Goal: Task Accomplishment & Management: Manage account settings

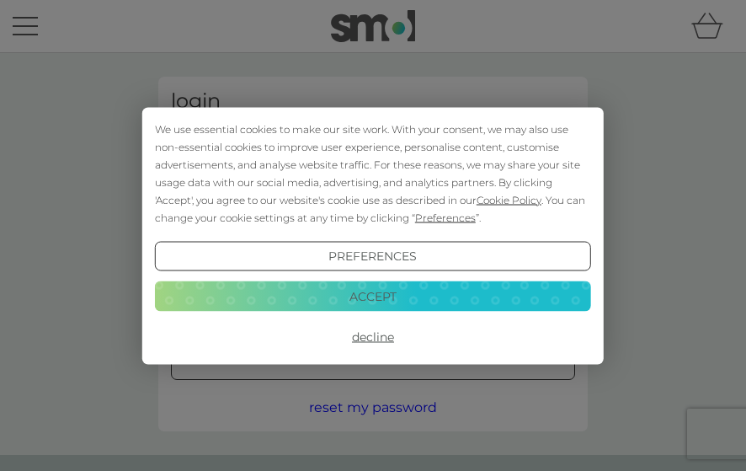
type input "[EMAIL_ADDRESS][DOMAIN_NAME]"
click at [376, 336] on button "Decline" at bounding box center [373, 337] width 436 height 30
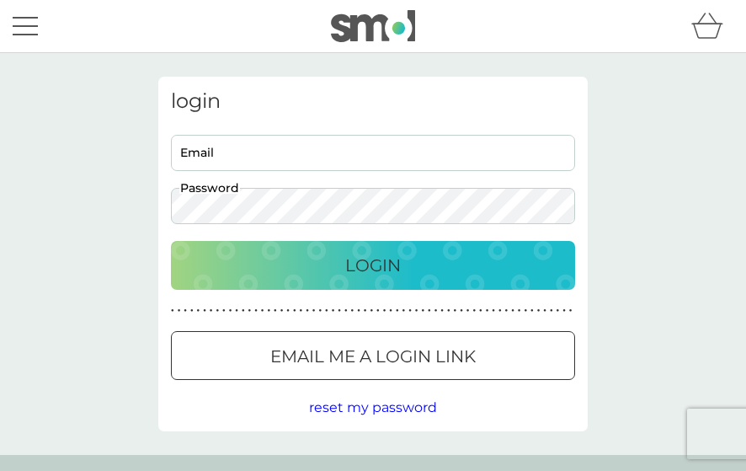
click at [327, 271] on div "Login" at bounding box center [373, 265] width 371 height 27
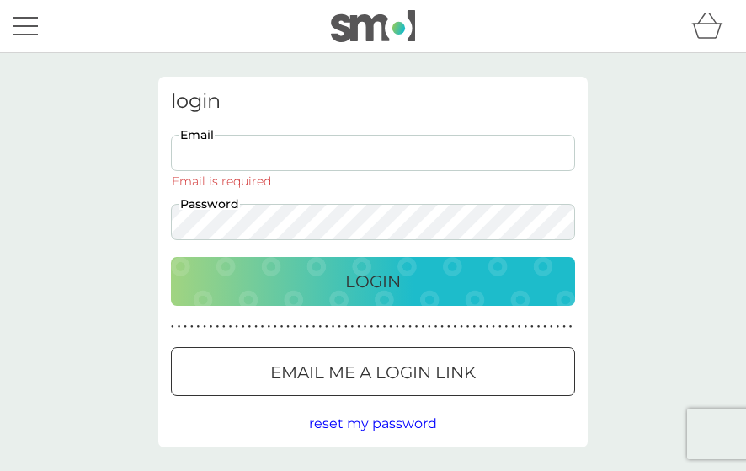
click at [189, 151] on input "Email" at bounding box center [373, 153] width 404 height 36
type input "[EMAIL_ADDRESS][DOMAIN_NAME]"
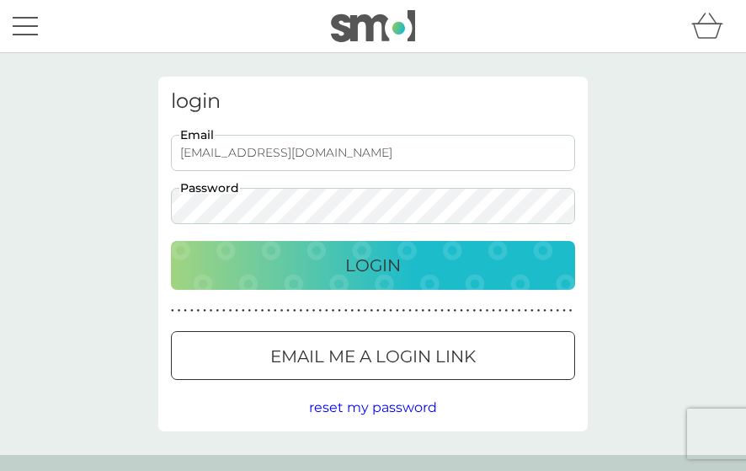
click at [306, 259] on div "Login" at bounding box center [373, 265] width 371 height 27
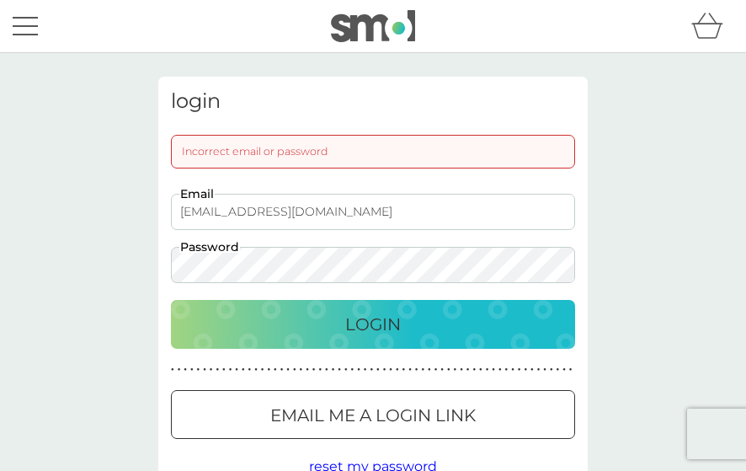
click at [251, 141] on div "Incorrect email or password" at bounding box center [373, 152] width 404 height 34
click at [311, 312] on div "Login" at bounding box center [373, 324] width 371 height 27
click at [283, 312] on div "Login" at bounding box center [373, 324] width 371 height 27
click at [334, 314] on div "Login" at bounding box center [373, 324] width 371 height 27
click at [311, 322] on div "Login" at bounding box center [373, 324] width 371 height 27
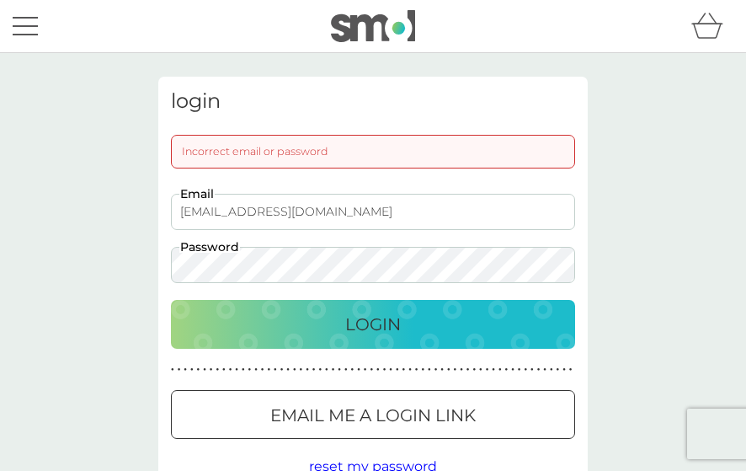
click at [311, 322] on div "Login" at bounding box center [373, 324] width 371 height 27
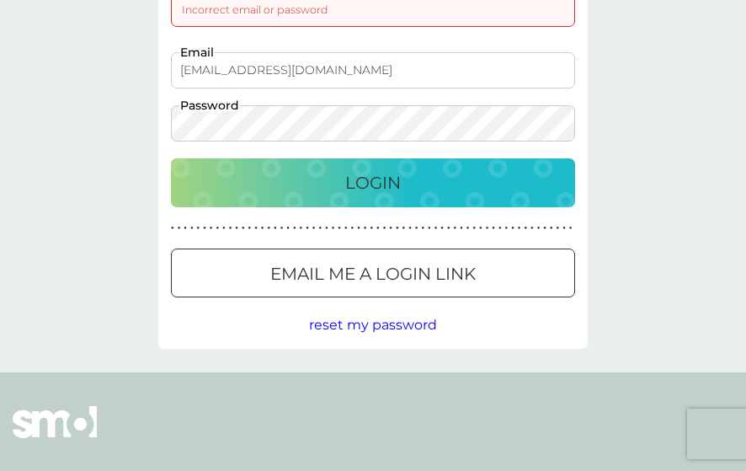
scroll to position [144, 0]
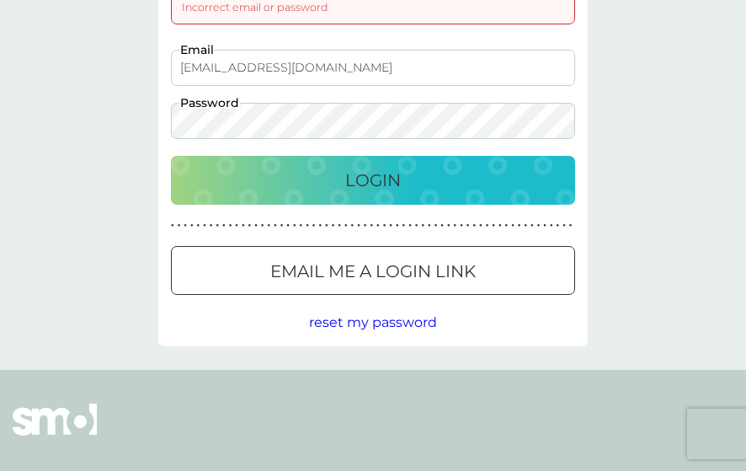
click at [392, 324] on span "reset my password" at bounding box center [373, 322] width 128 height 16
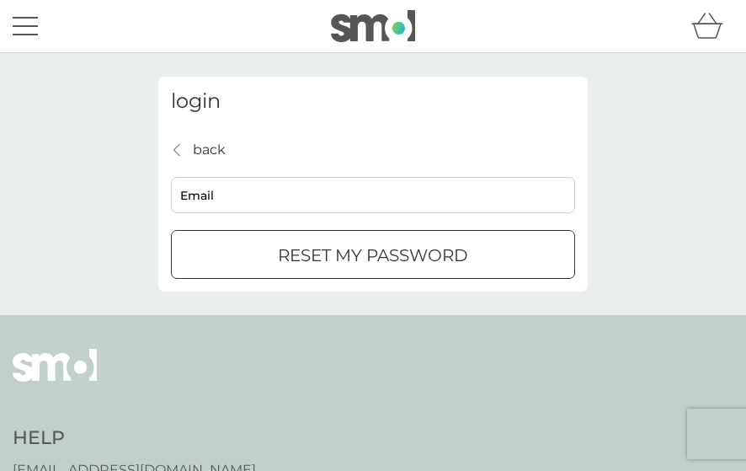
click at [505, 259] on div "reset my password" at bounding box center [373, 255] width 403 height 27
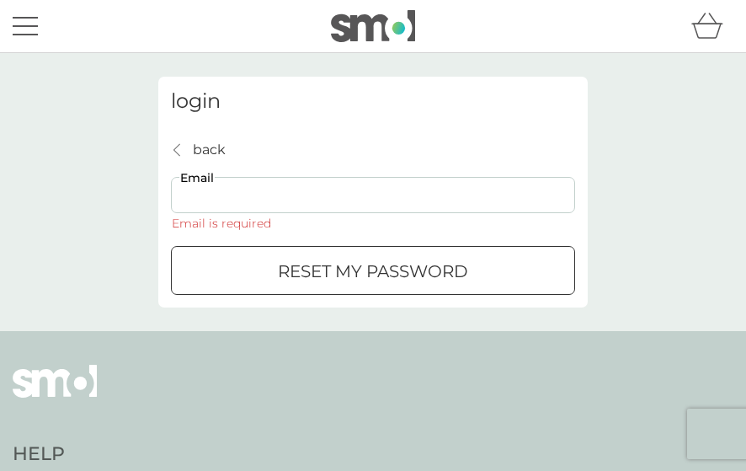
click at [270, 199] on input "Email" at bounding box center [373, 195] width 404 height 36
drag, startPoint x: 270, startPoint y: 199, endPoint x: 237, endPoint y: 200, distance: 32.9
click at [237, 200] on input "Email" at bounding box center [373, 195] width 404 height 36
type input "svet-ok@hotmail.com"
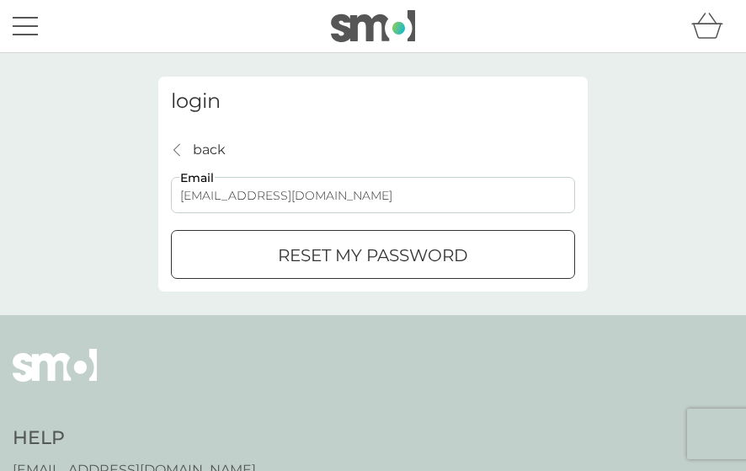
click at [350, 247] on div "submit" at bounding box center [373, 256] width 61 height 18
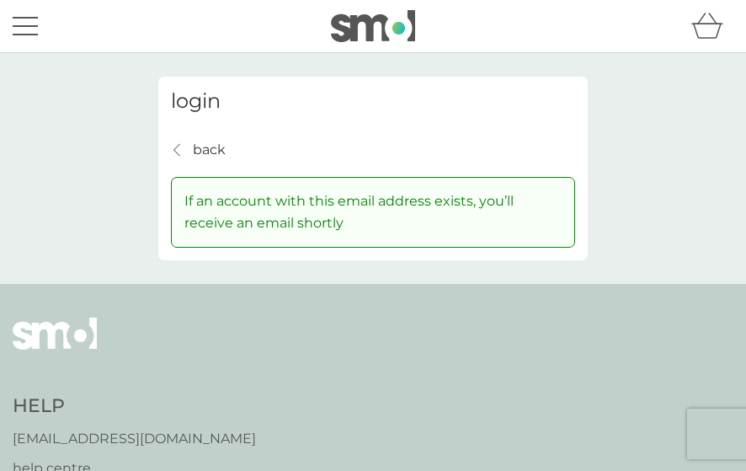
click at [41, 17] on div at bounding box center [372, 26] width 729 height 32
click at [15, 34] on div "menu" at bounding box center [25, 35] width 25 height 3
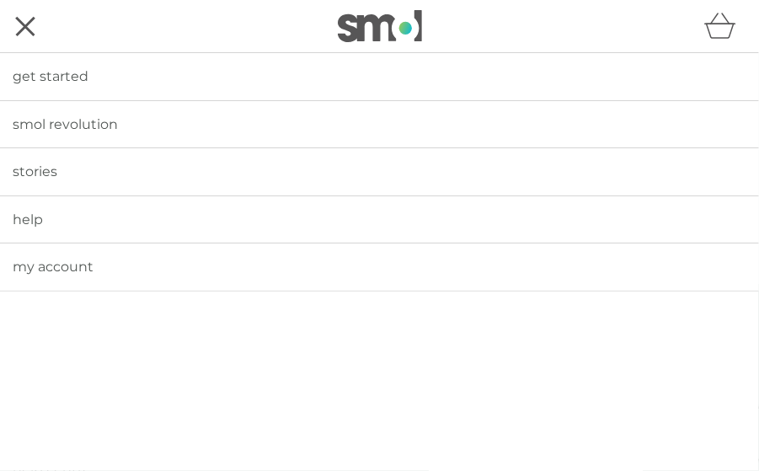
click at [59, 259] on span "my account" at bounding box center [53, 267] width 81 height 16
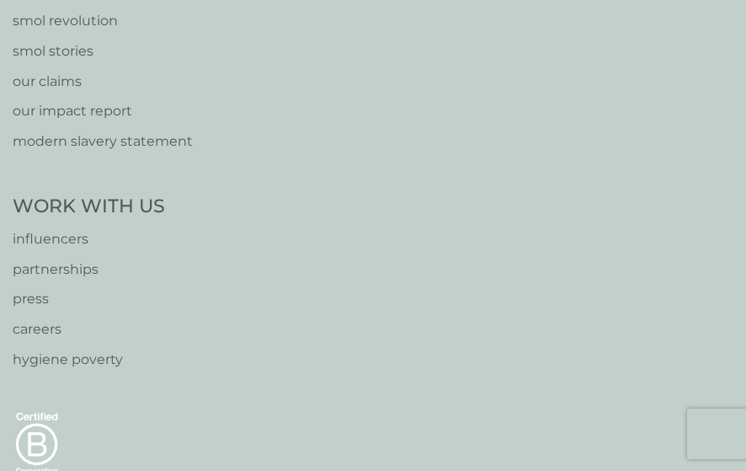
scroll to position [822, 0]
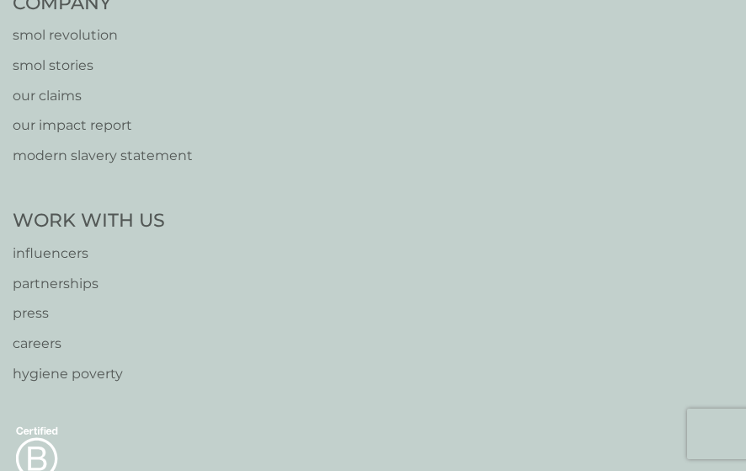
drag, startPoint x: 745, startPoint y: 333, endPoint x: 757, endPoint y: 324, distance: 14.5
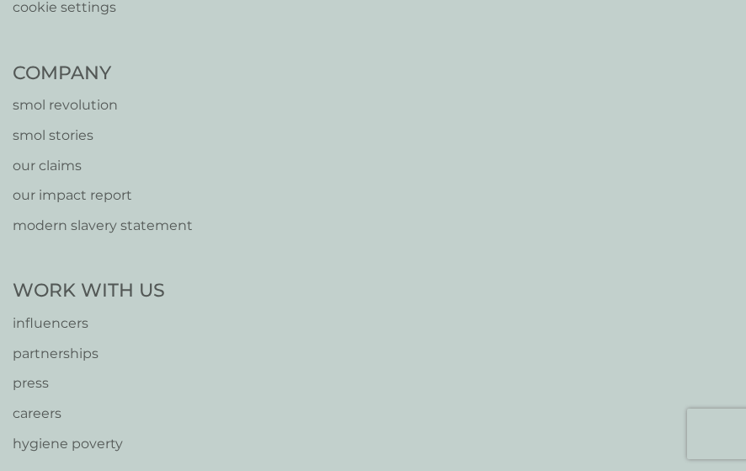
scroll to position [745, 0]
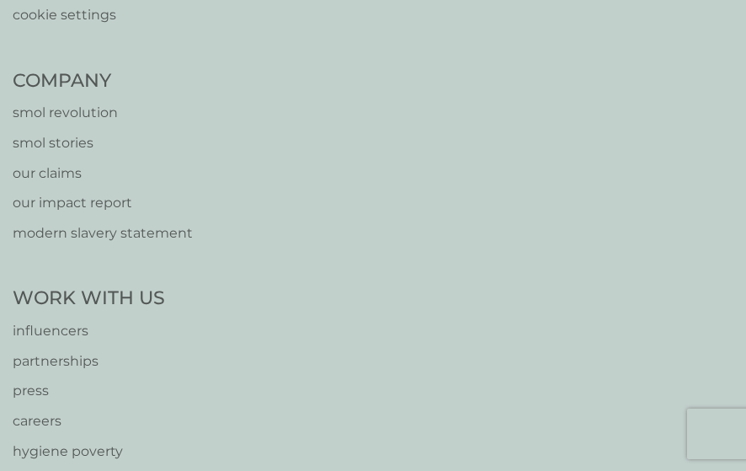
click at [59, 171] on p "our claims" at bounding box center [103, 174] width 180 height 22
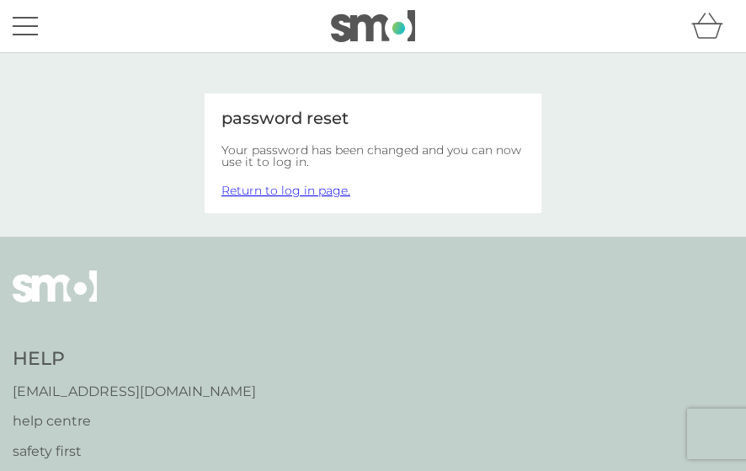
click at [296, 195] on link "Return to log in page." at bounding box center [286, 190] width 129 height 15
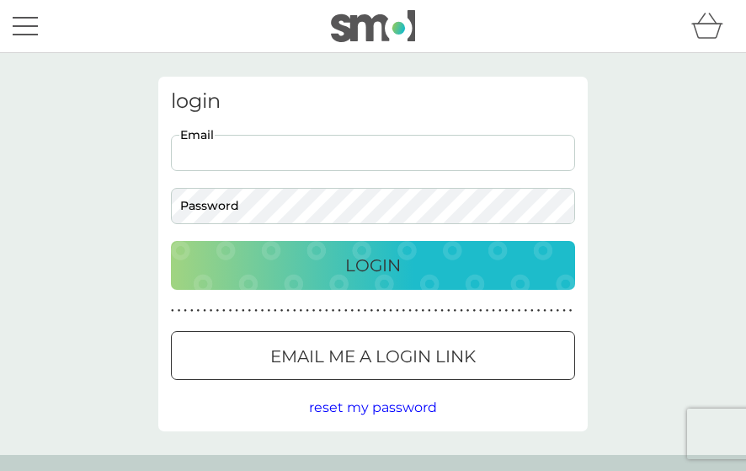
click at [228, 163] on input "Email" at bounding box center [373, 153] width 404 height 36
type input "[EMAIL_ADDRESS][DOMAIN_NAME]"
click at [318, 273] on div "Login" at bounding box center [373, 265] width 371 height 27
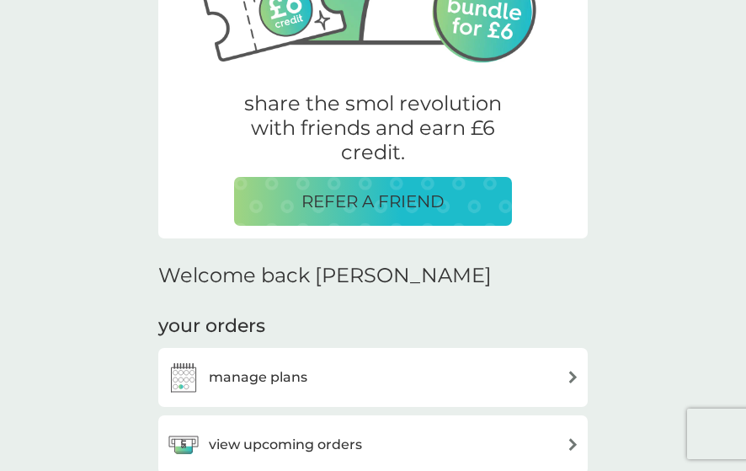
scroll to position [261, 0]
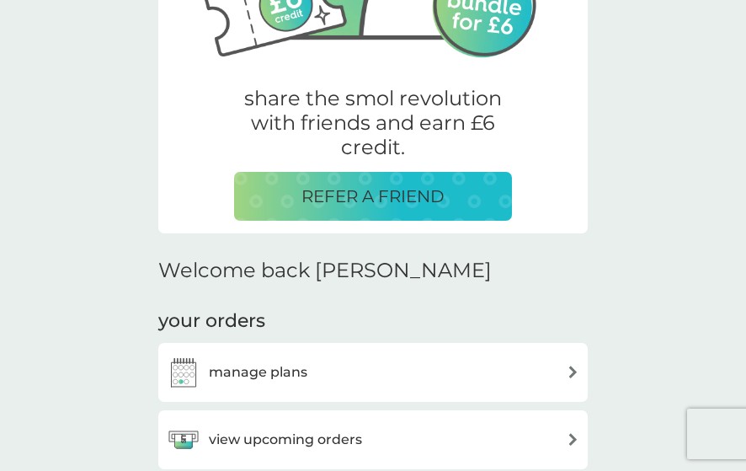
click at [571, 377] on img at bounding box center [573, 372] width 13 height 13
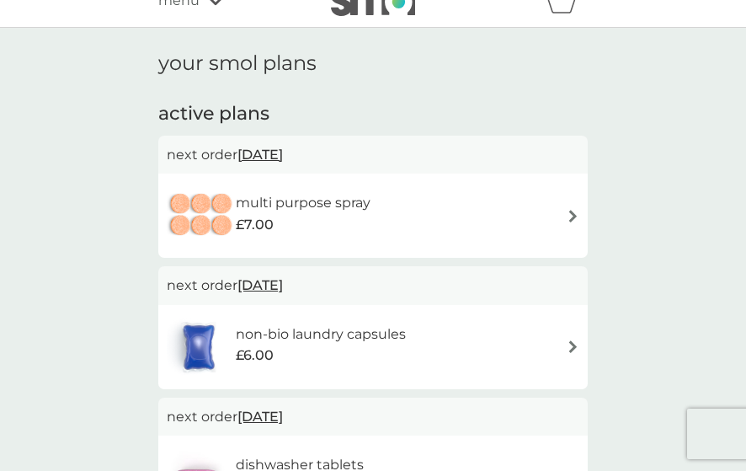
scroll to position [28, 0]
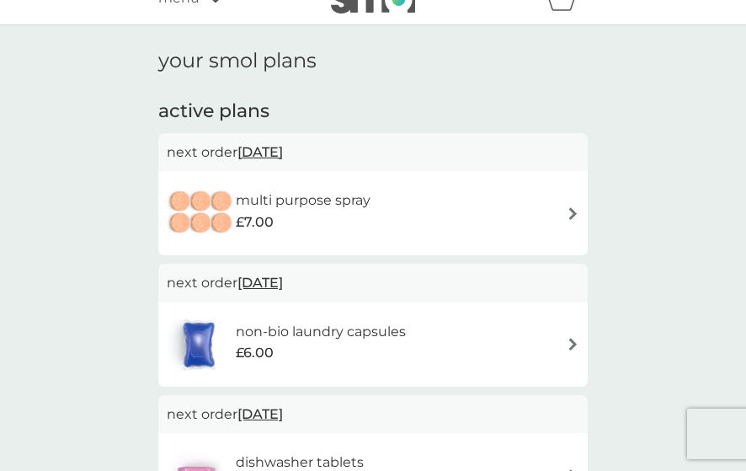
click at [559, 221] on div "multi purpose spray £7.00" at bounding box center [373, 213] width 413 height 59
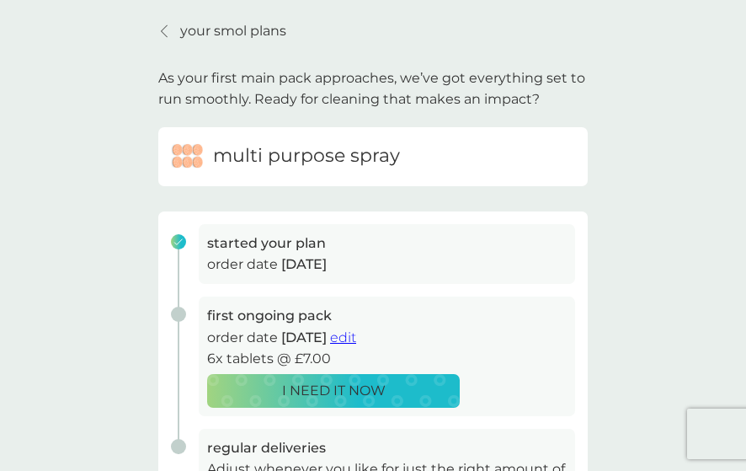
scroll to position [19, 0]
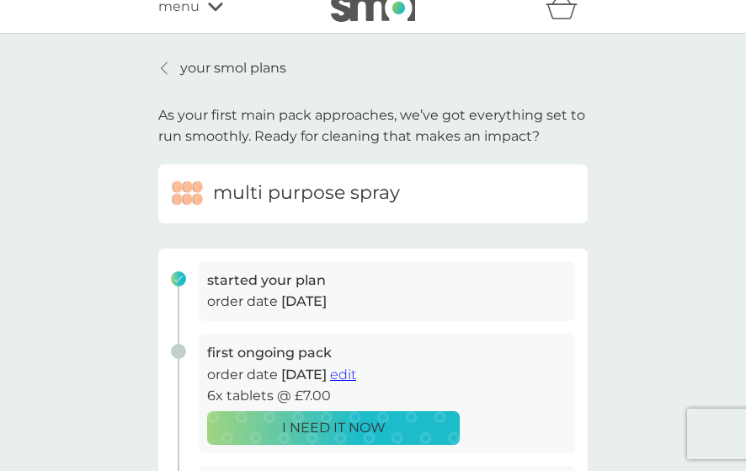
click at [159, 68] on div at bounding box center [165, 67] width 12 height 13
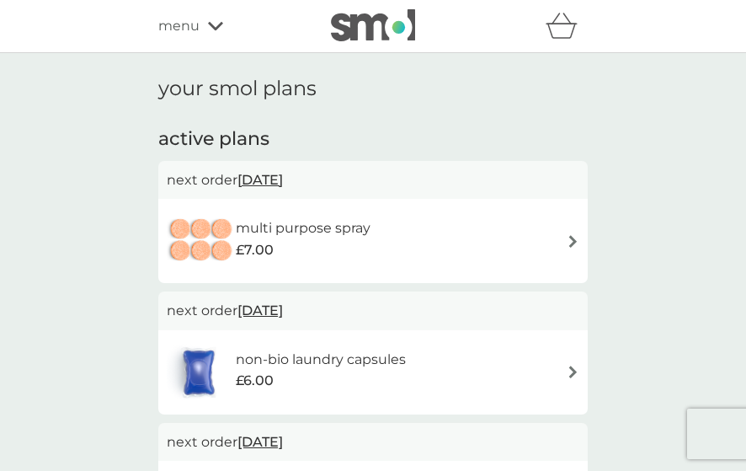
click at [275, 178] on span "18 Oct 2025" at bounding box center [260, 179] width 45 height 33
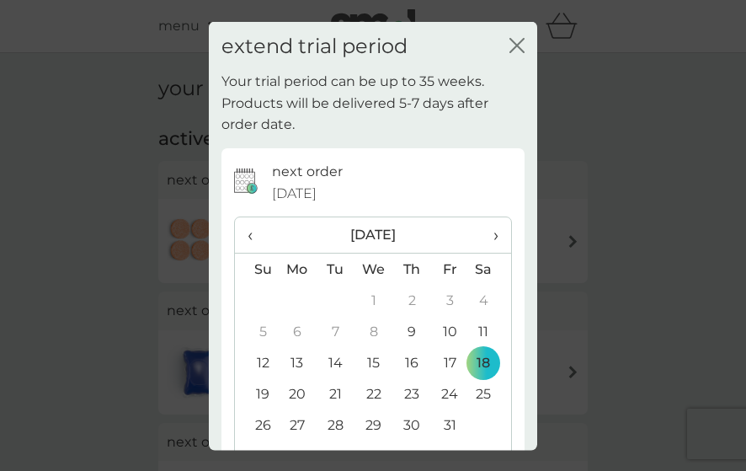
click at [517, 45] on icon "close" at bounding box center [520, 44] width 7 height 13
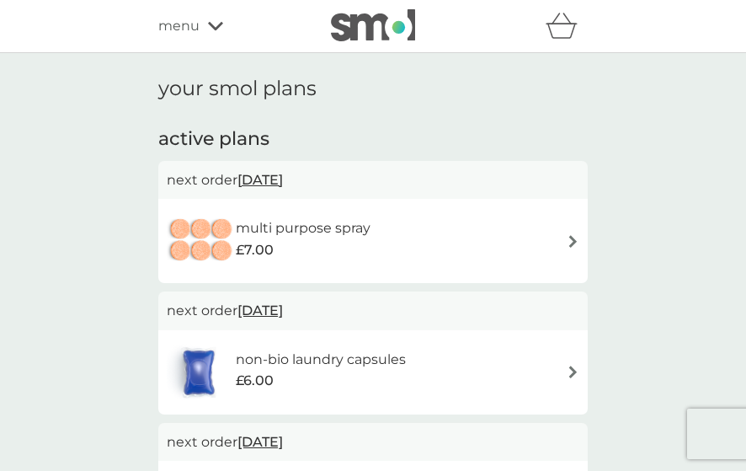
click at [208, 28] on icon at bounding box center [215, 26] width 15 height 10
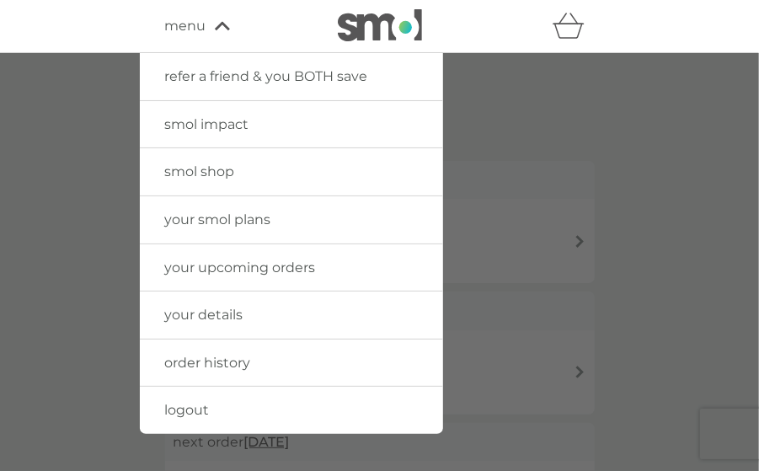
click at [217, 267] on span "your upcoming orders" at bounding box center [240, 267] width 151 height 16
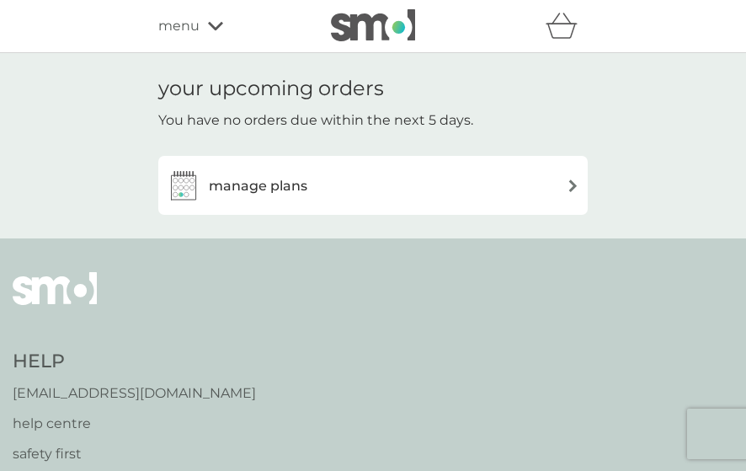
click at [572, 185] on img at bounding box center [573, 185] width 13 height 13
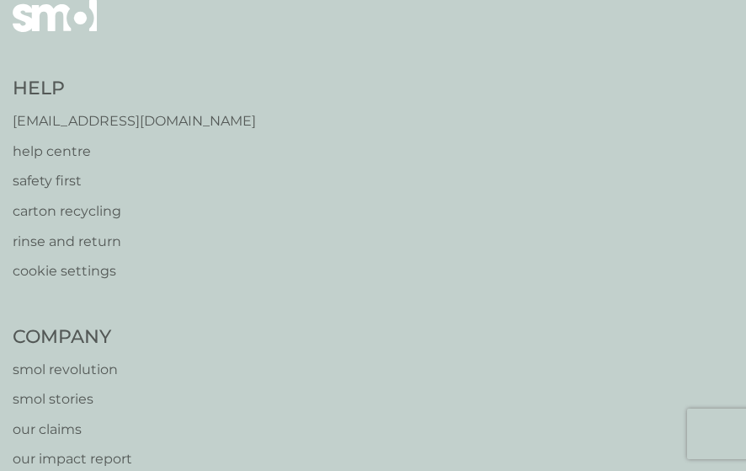
scroll to position [905, 0]
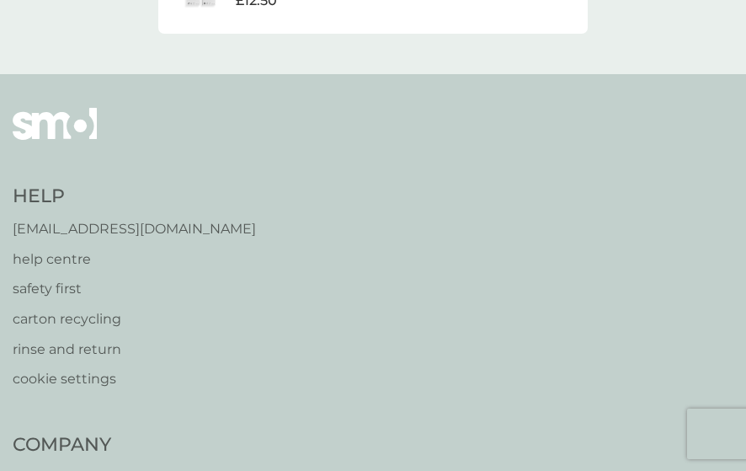
click at [61, 255] on p "help centre" at bounding box center [134, 259] width 243 height 22
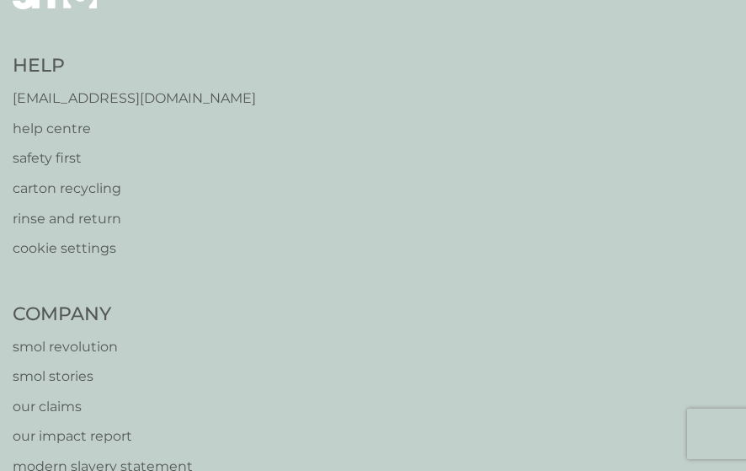
scroll to position [1045, 0]
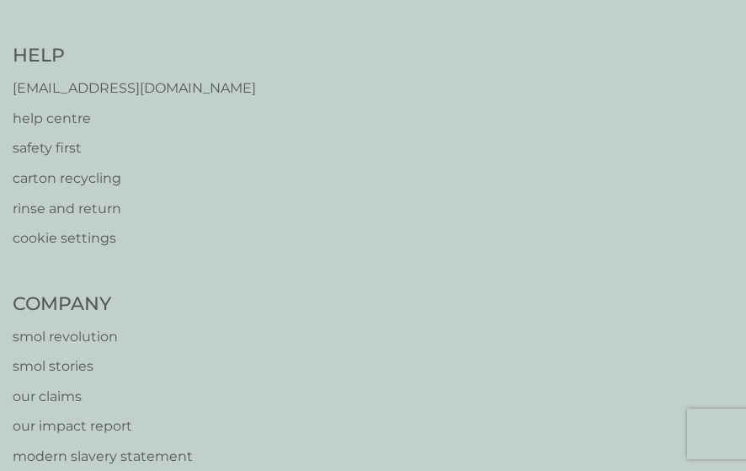
click at [65, 120] on p "help centre" at bounding box center [134, 119] width 243 height 22
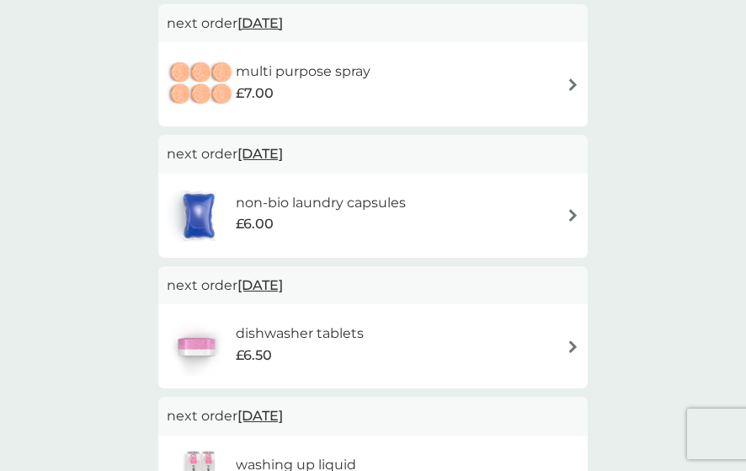
scroll to position [0, 0]
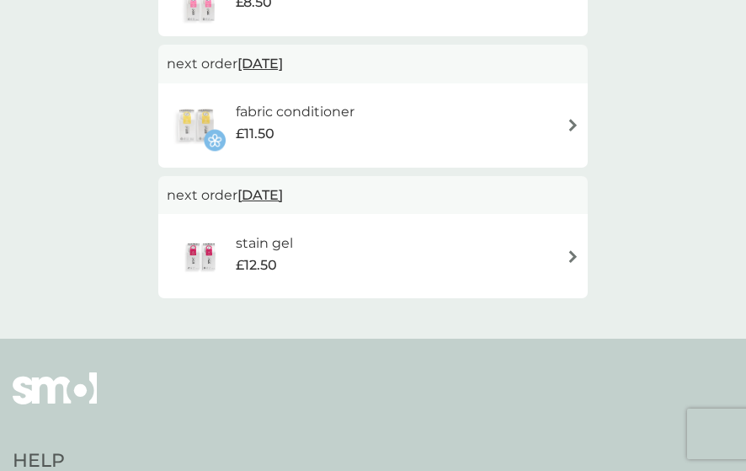
scroll to position [617, 0]
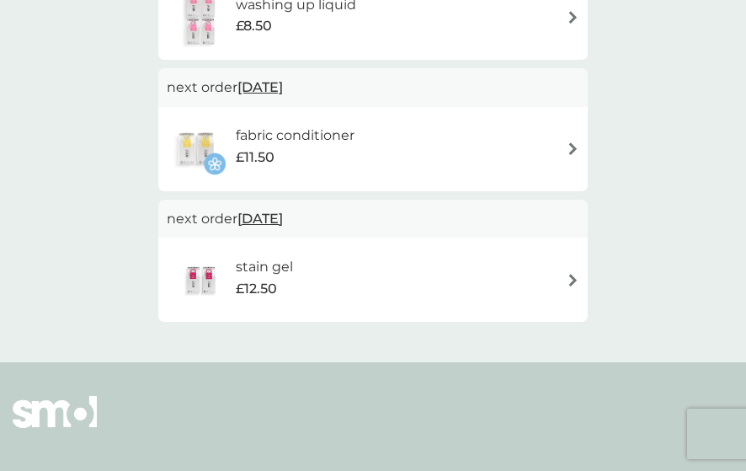
click at [572, 277] on img at bounding box center [573, 280] width 13 height 13
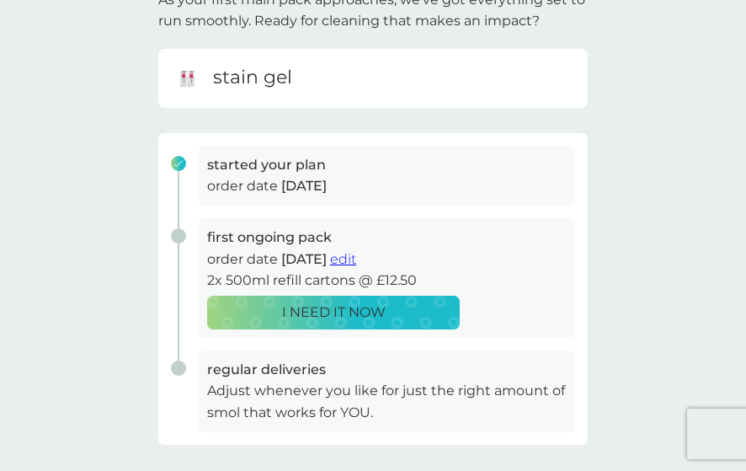
scroll to position [152, 0]
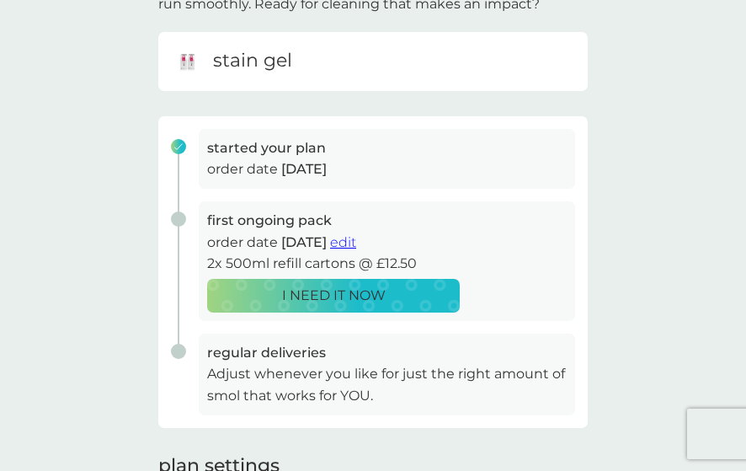
click at [356, 238] on span "edit" at bounding box center [343, 242] width 26 height 16
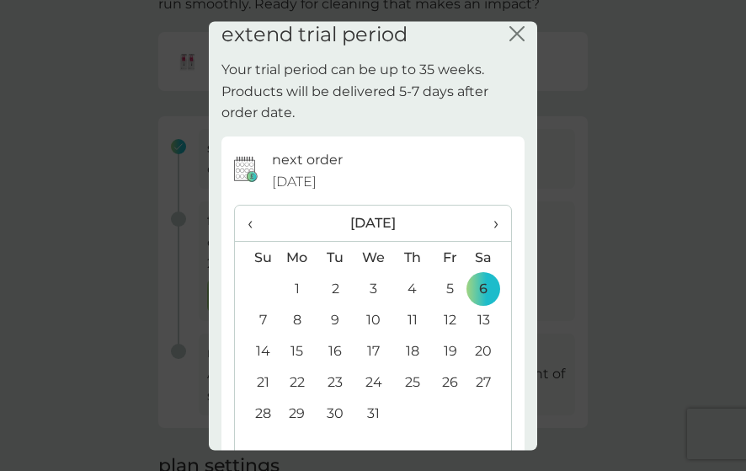
scroll to position [2, 0]
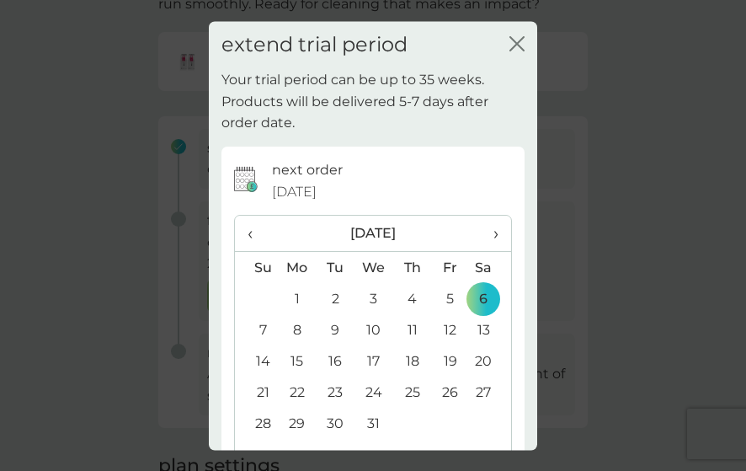
click at [511, 38] on icon "close" at bounding box center [517, 42] width 15 height 15
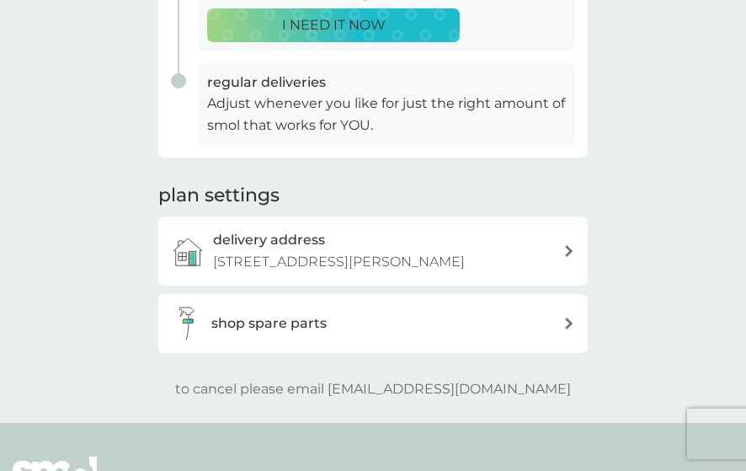
scroll to position [472, 0]
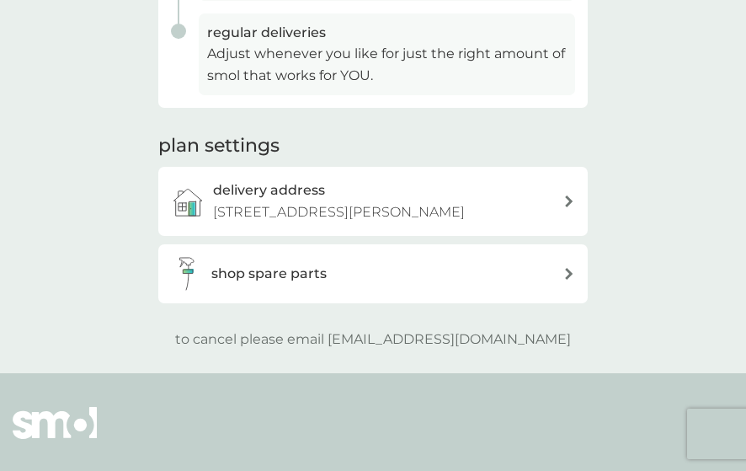
click at [559, 203] on div "delivery address [STREET_ADDRESS][PERSON_NAME]" at bounding box center [388, 200] width 350 height 43
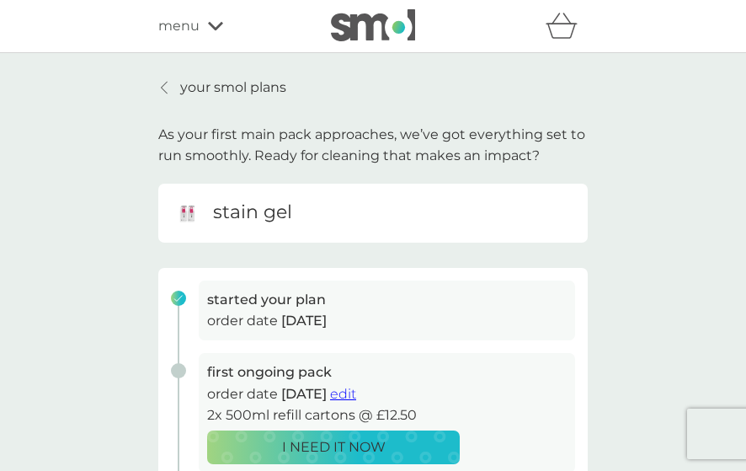
scroll to position [472, 0]
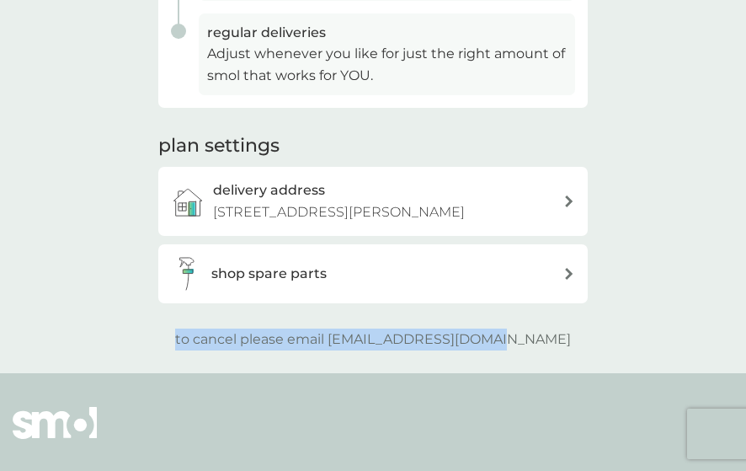
drag, startPoint x: 211, startPoint y: 341, endPoint x: 539, endPoint y: 343, distance: 328.5
click at [539, 343] on div "to cancel please email [EMAIL_ADDRESS][DOMAIN_NAME]" at bounding box center [373, 339] width 430 height 22
copy p "to cancel please email [EMAIL_ADDRESS][DOMAIN_NAME]"
click at [363, 349] on p "to cancel please email [EMAIL_ADDRESS][DOMAIN_NAME]" at bounding box center [373, 339] width 396 height 22
drag, startPoint x: 366, startPoint y: 338, endPoint x: 542, endPoint y: 346, distance: 176.2
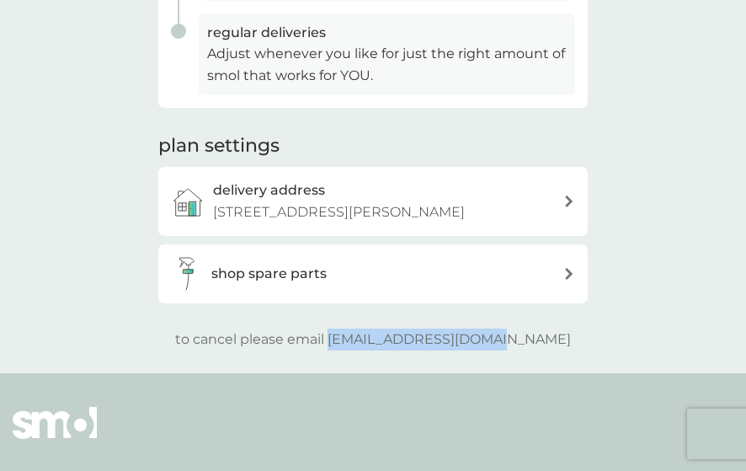
click at [542, 346] on div "to cancel please email [EMAIL_ADDRESS][DOMAIN_NAME]" at bounding box center [373, 339] width 430 height 22
copy p "[EMAIL_ADDRESS][DOMAIN_NAME]"
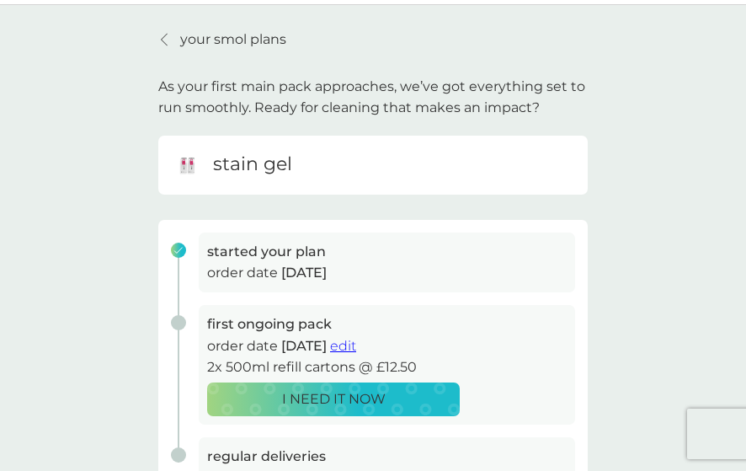
scroll to position [0, 0]
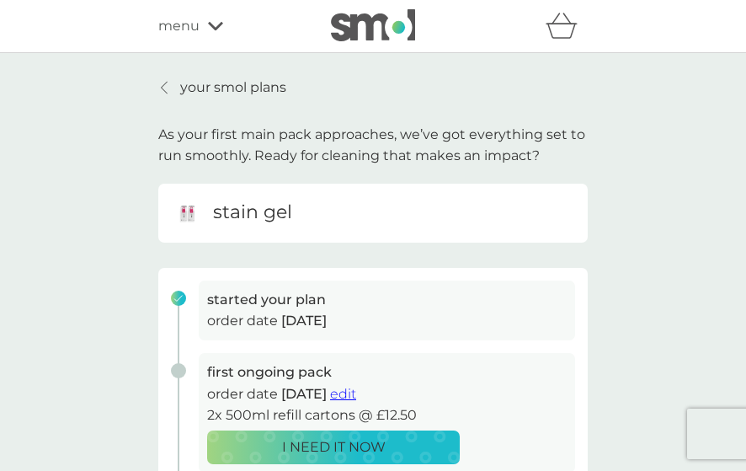
click at [212, 28] on icon at bounding box center [215, 26] width 15 height 8
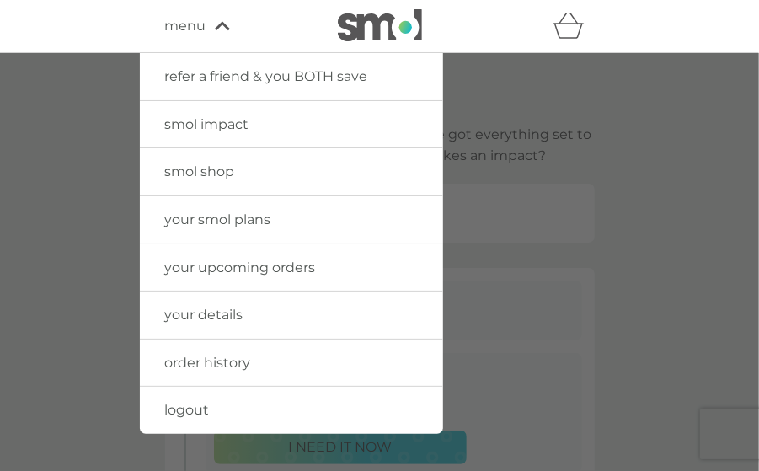
click at [226, 218] on span "your smol plans" at bounding box center [218, 219] width 106 height 16
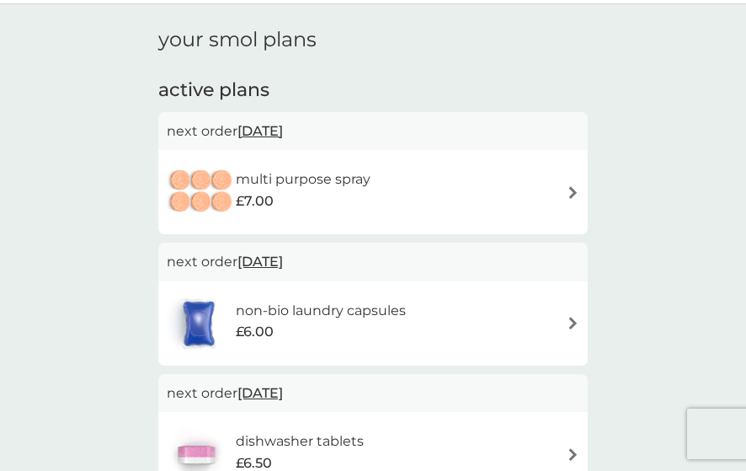
scroll to position [51, 0]
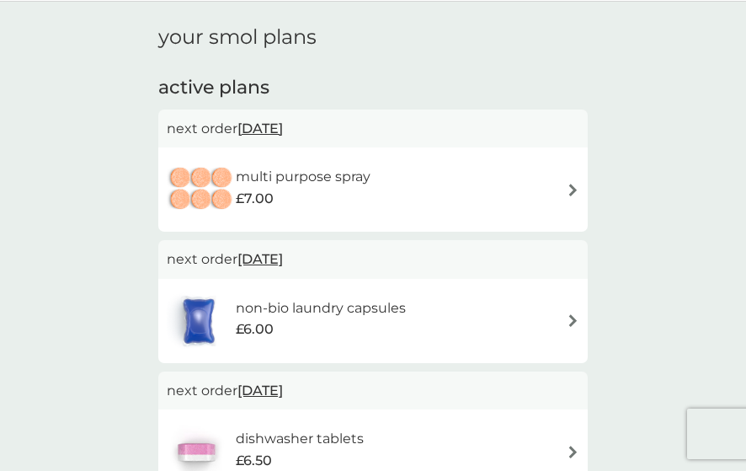
click at [568, 185] on img at bounding box center [573, 190] width 13 height 13
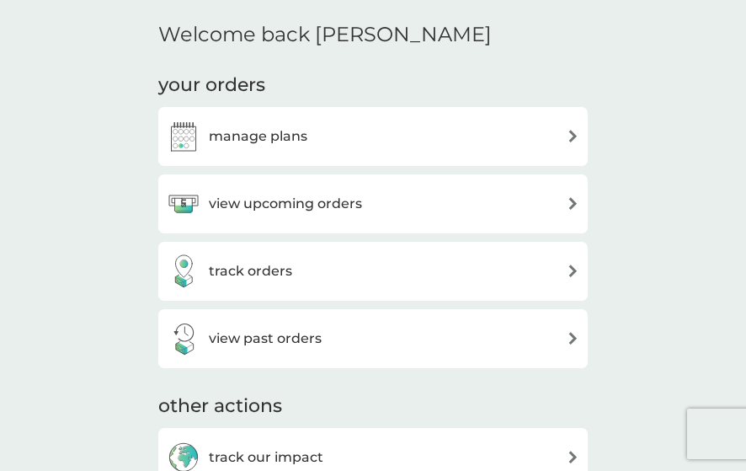
scroll to position [515, 0]
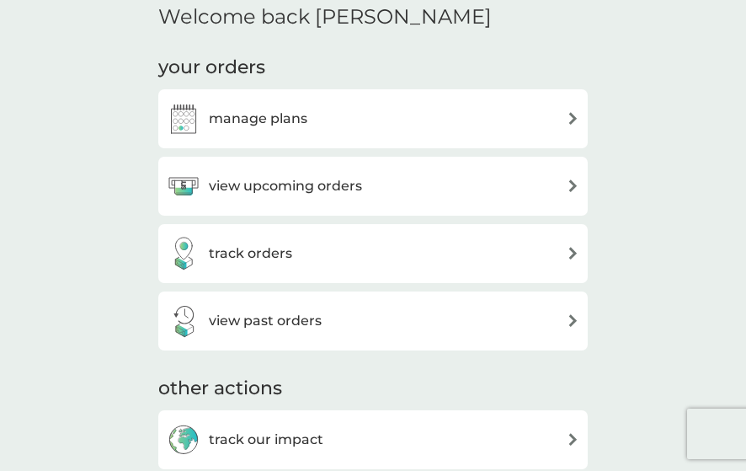
click at [566, 187] on div "view upcoming orders" at bounding box center [373, 186] width 413 height 34
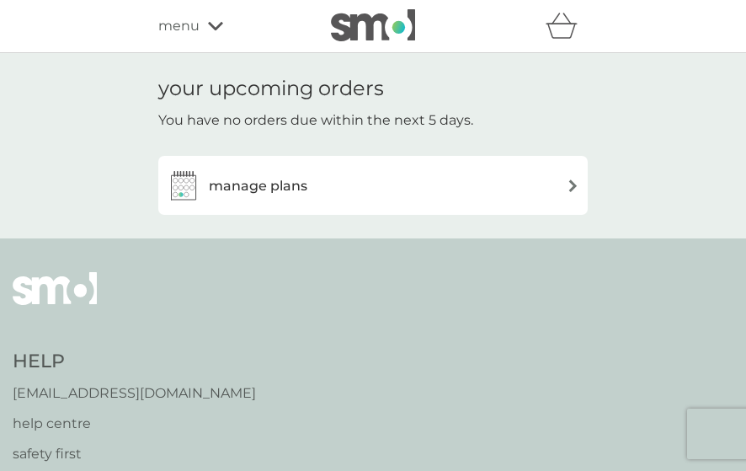
click at [566, 187] on div "manage plans" at bounding box center [373, 185] width 413 height 34
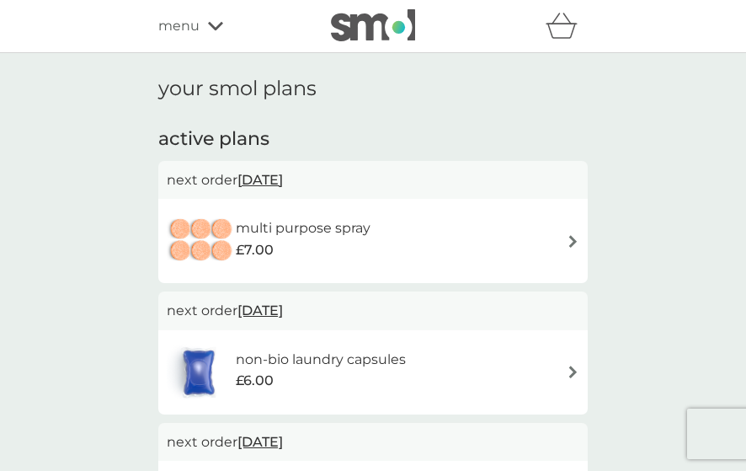
click at [563, 238] on div "multi purpose spray £7.00" at bounding box center [373, 240] width 413 height 59
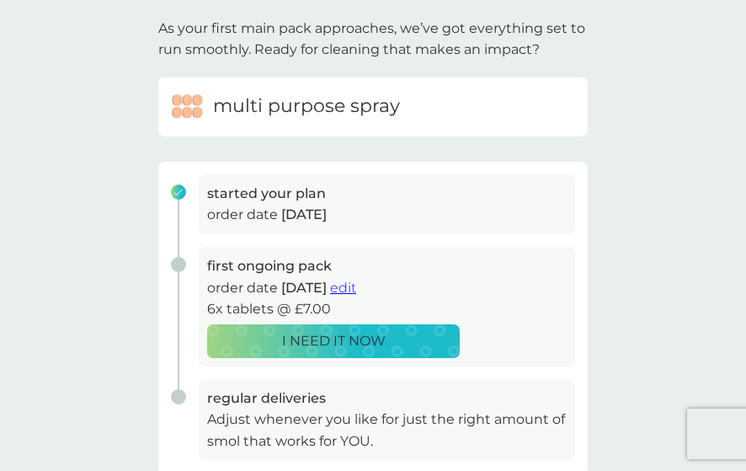
scroll to position [101, 0]
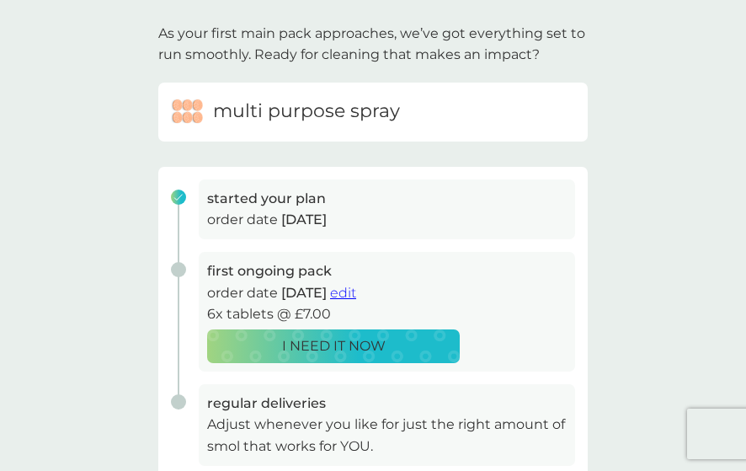
click at [356, 294] on span "edit" at bounding box center [343, 293] width 26 height 16
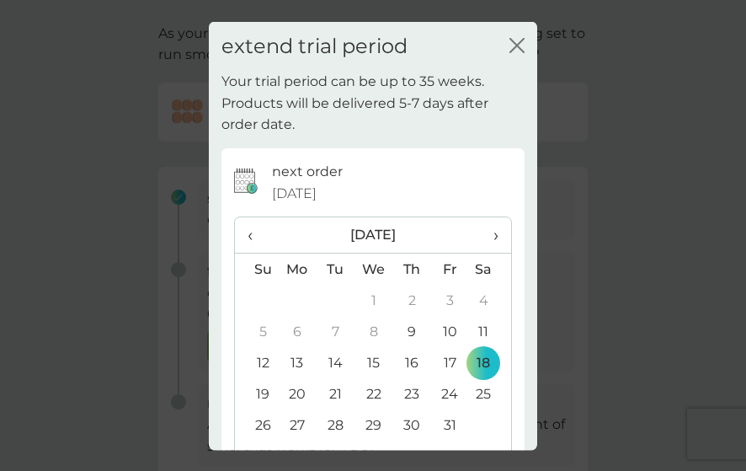
click at [482, 232] on span "›" at bounding box center [490, 234] width 17 height 35
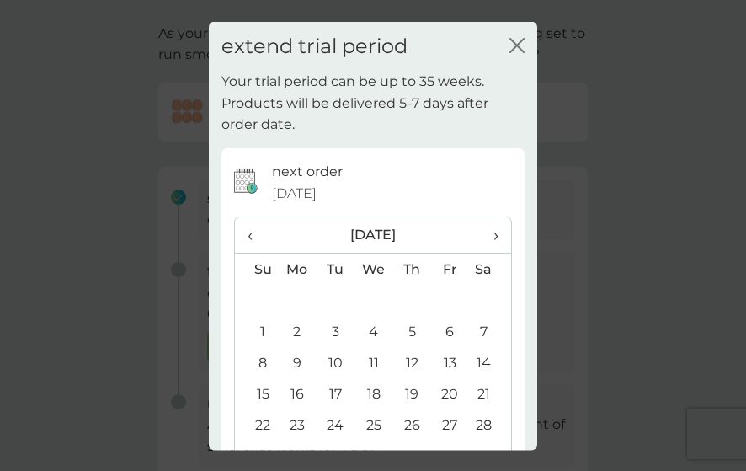
click at [482, 232] on span "›" at bounding box center [490, 234] width 17 height 35
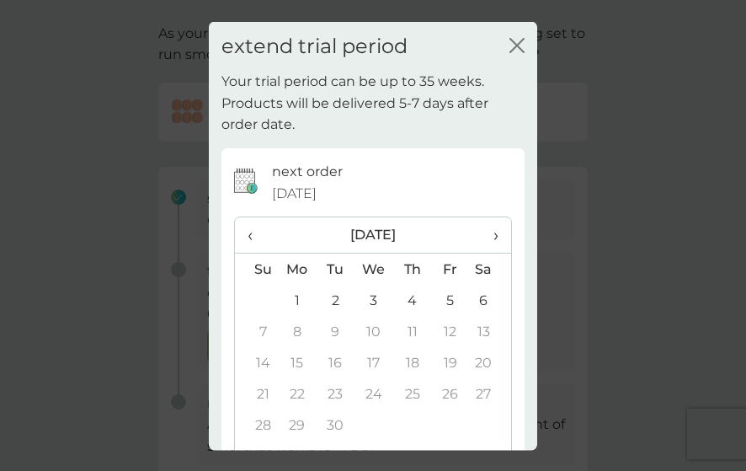
click at [469, 296] on td "6" at bounding box center [490, 300] width 42 height 31
click at [574, 162] on div "extend trial period close Your trial period can be up to 35 weeks. Products wil…" at bounding box center [373, 235] width 746 height 471
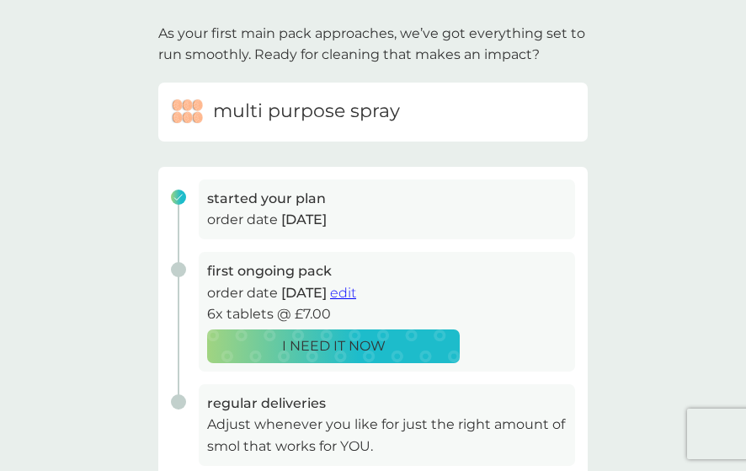
click at [356, 287] on span "edit" at bounding box center [343, 293] width 26 height 16
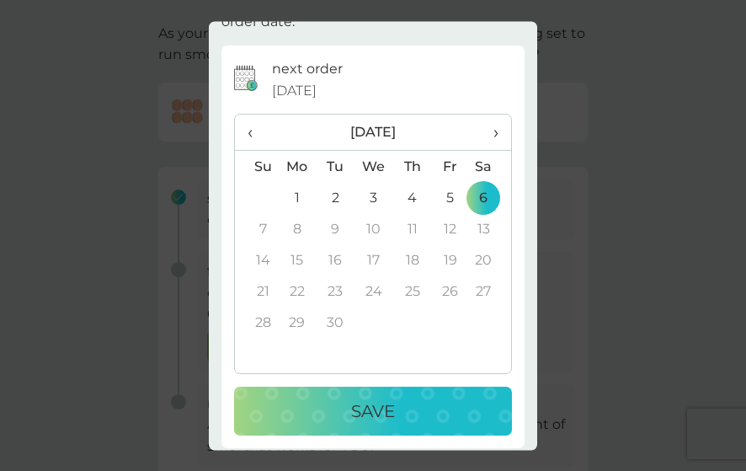
scroll to position [112, 0]
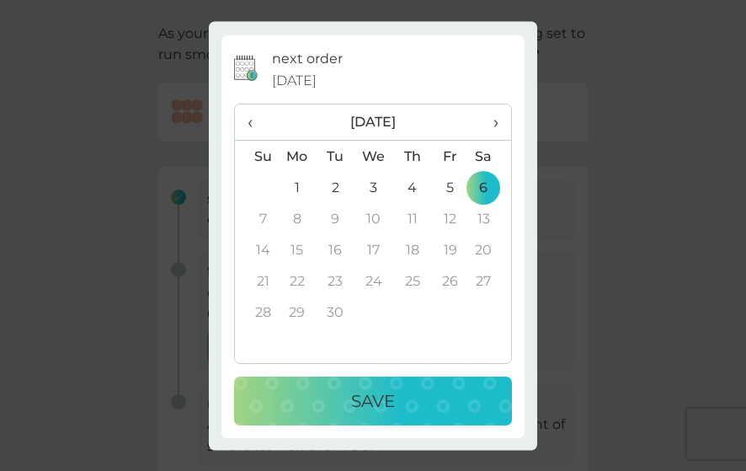
click at [441, 402] on div "Save" at bounding box center [373, 401] width 244 height 27
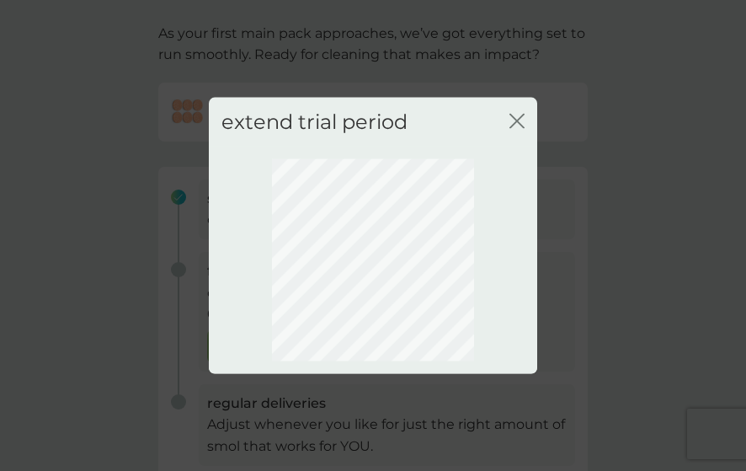
scroll to position [0, 0]
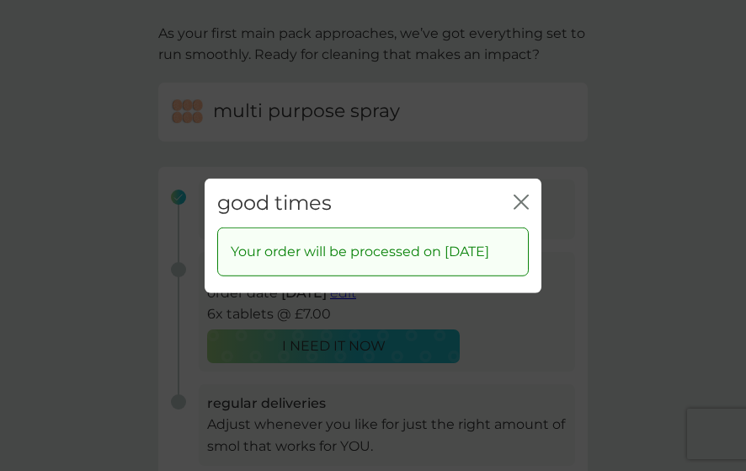
click at [633, 258] on div "good times close Your order will be processed on 6 Jun 2026" at bounding box center [373, 235] width 746 height 471
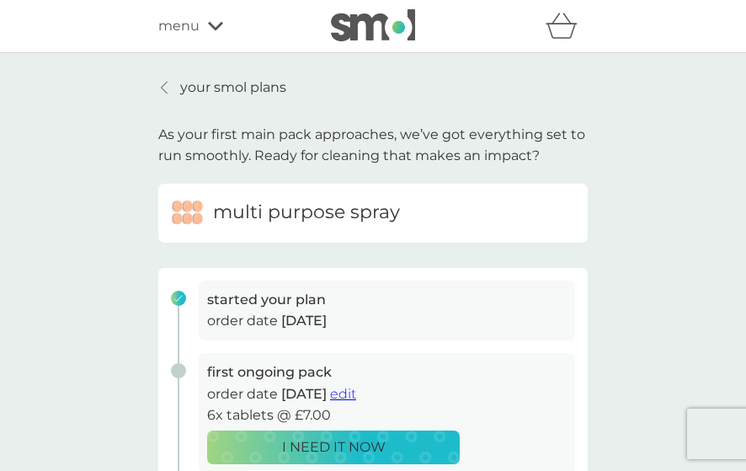
click at [169, 87] on div at bounding box center [165, 87] width 12 height 13
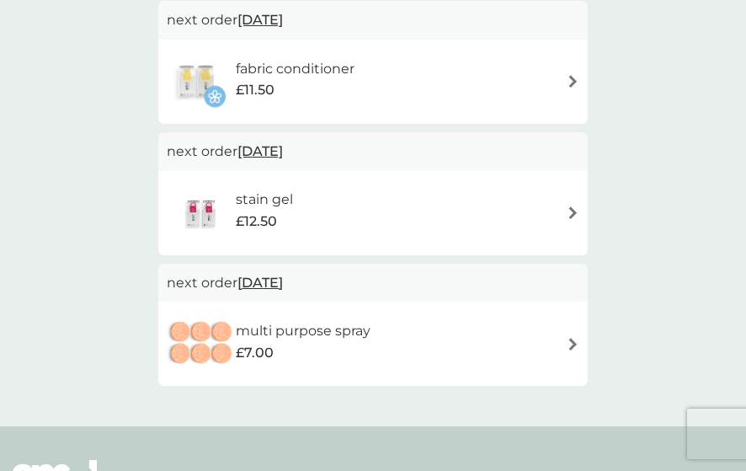
scroll to position [561, 0]
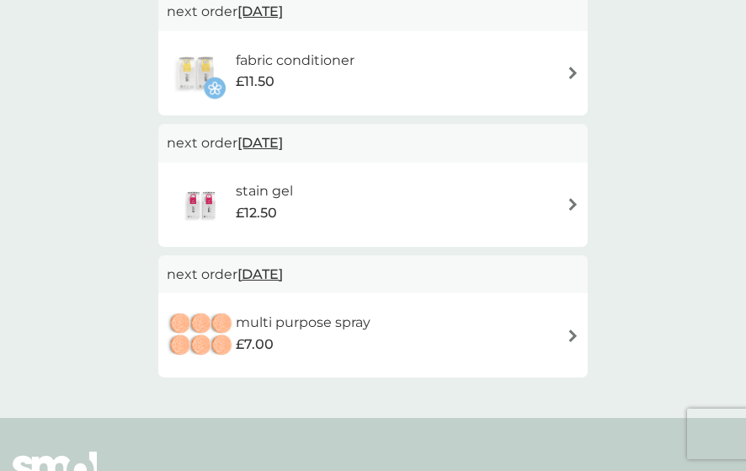
click at [283, 143] on span "6 Dec 2025" at bounding box center [260, 142] width 45 height 33
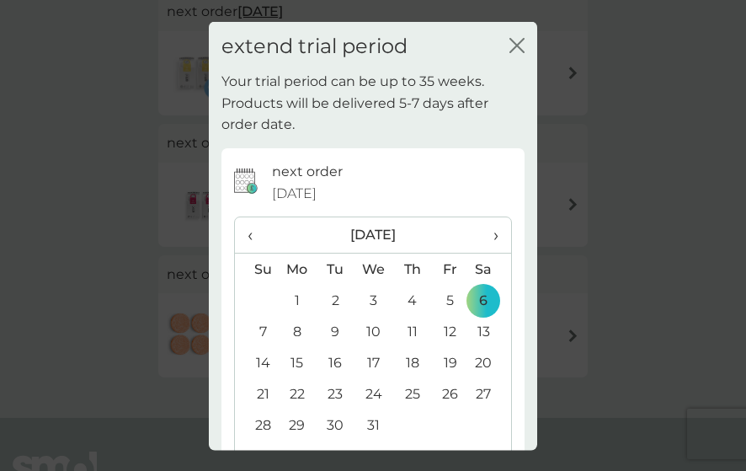
click at [485, 233] on span "›" at bounding box center [490, 234] width 17 height 35
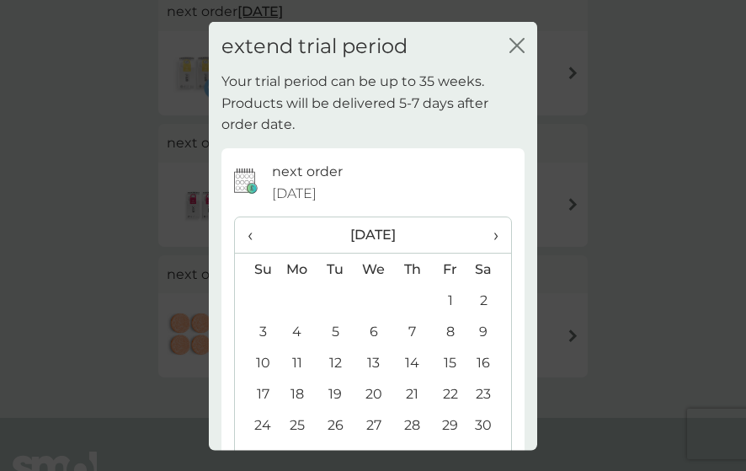
click at [485, 233] on span "›" at bounding box center [490, 234] width 17 height 35
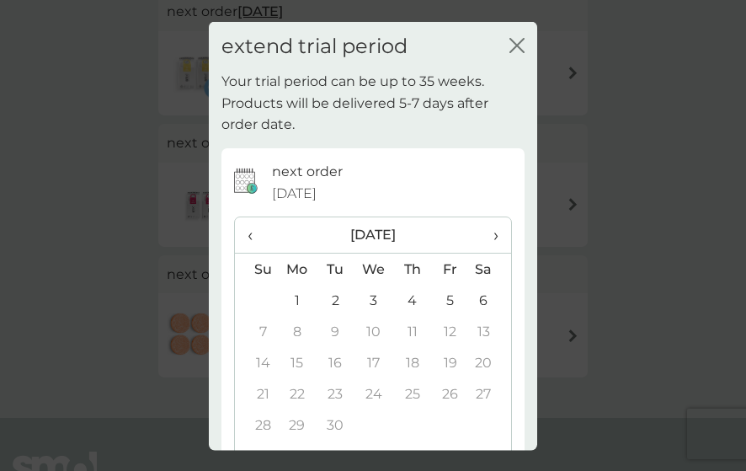
click at [470, 301] on td "6" at bounding box center [490, 300] width 42 height 31
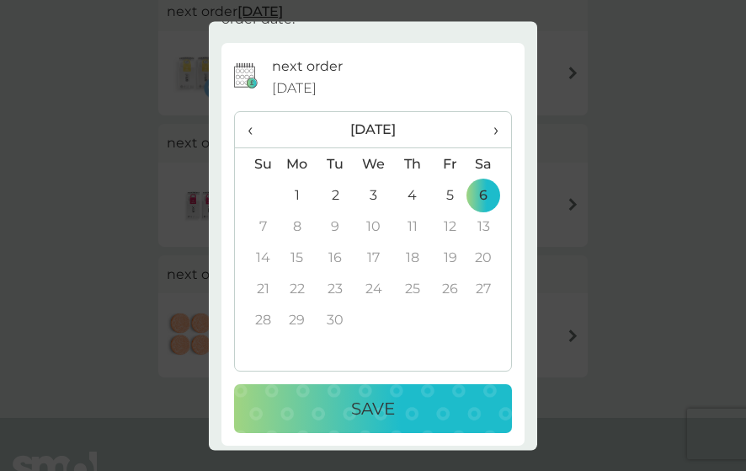
scroll to position [112, 0]
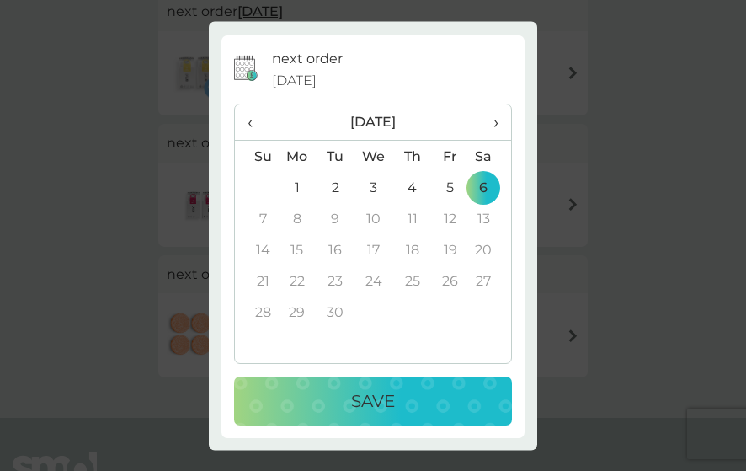
click at [456, 398] on div "Save" at bounding box center [373, 401] width 244 height 27
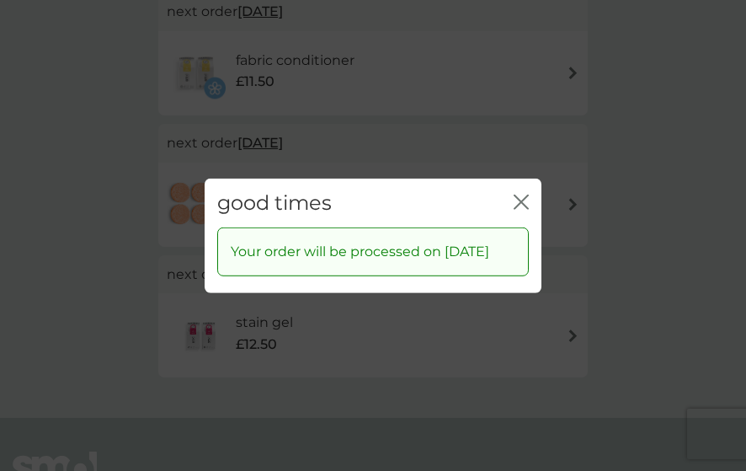
scroll to position [1212, 0]
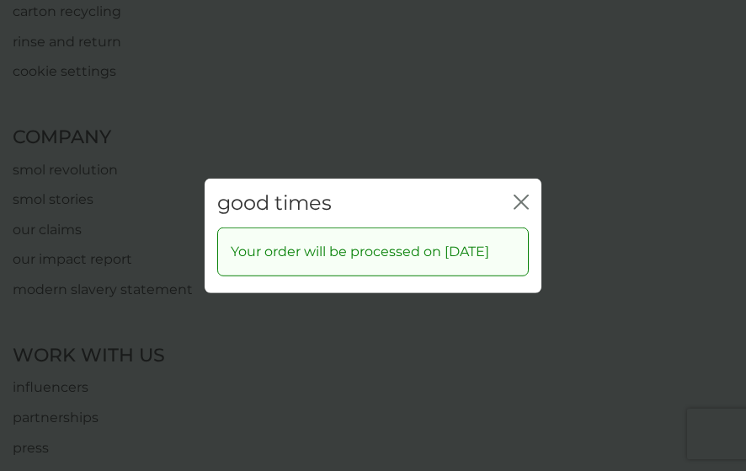
click at [521, 194] on icon "close" at bounding box center [521, 201] width 15 height 15
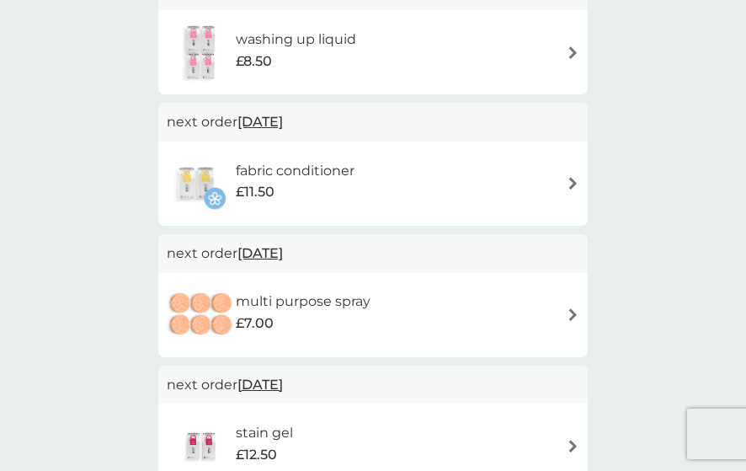
scroll to position [437, 0]
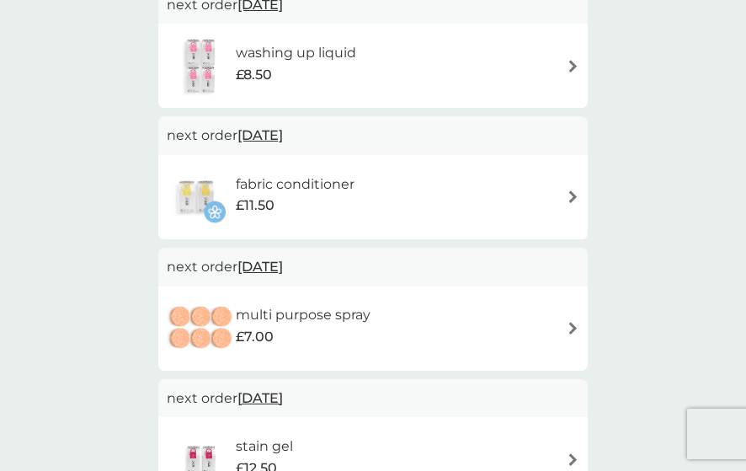
click at [283, 141] on span "6 Dec 2025" at bounding box center [260, 135] width 45 height 33
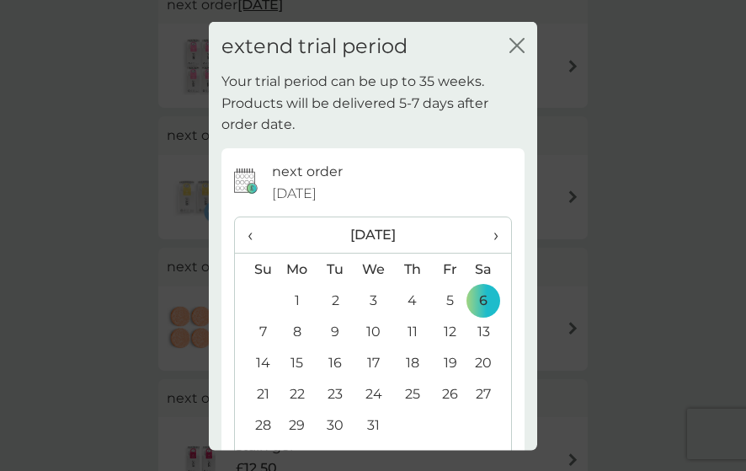
click at [482, 237] on span "›" at bounding box center [490, 234] width 17 height 35
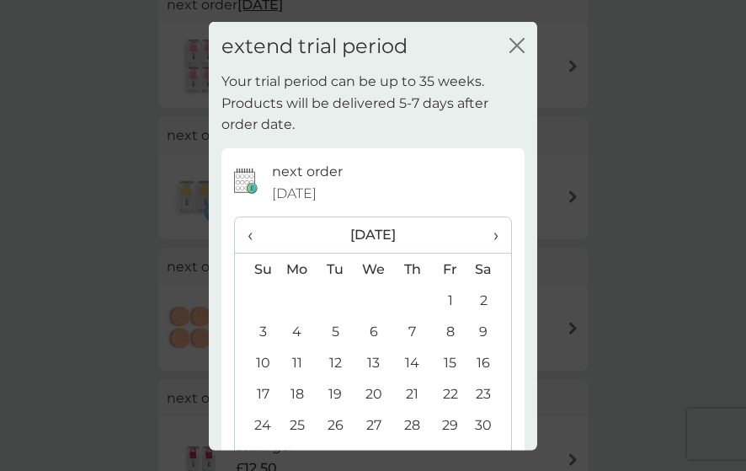
click at [482, 237] on span "›" at bounding box center [490, 234] width 17 height 35
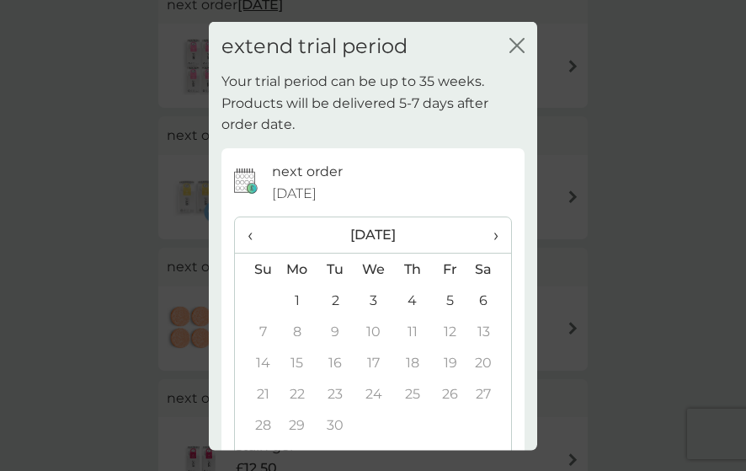
click at [482, 237] on span "›" at bounding box center [490, 234] width 17 height 35
click at [248, 233] on span "‹" at bounding box center [257, 234] width 18 height 35
click at [475, 301] on td "6" at bounding box center [490, 300] width 42 height 31
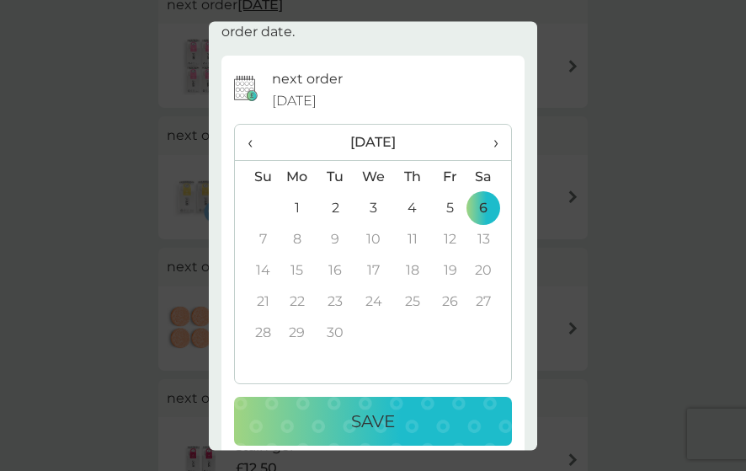
scroll to position [112, 0]
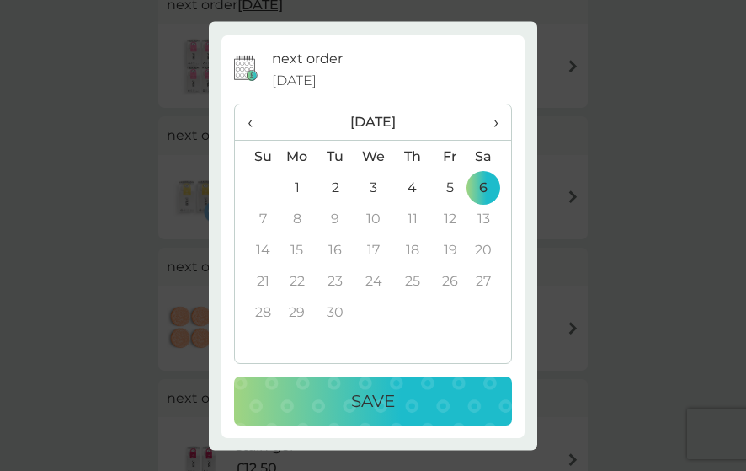
click at [430, 380] on button "Save" at bounding box center [373, 401] width 278 height 49
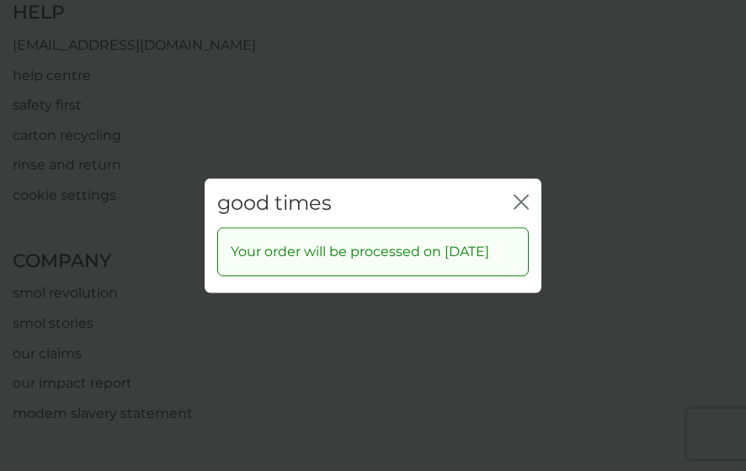
scroll to position [1088, 0]
click at [524, 195] on icon "close" at bounding box center [524, 201] width 7 height 13
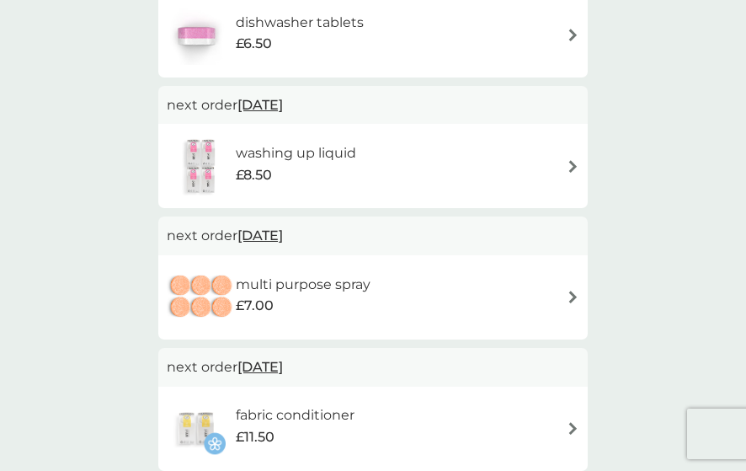
scroll to position [318, 0]
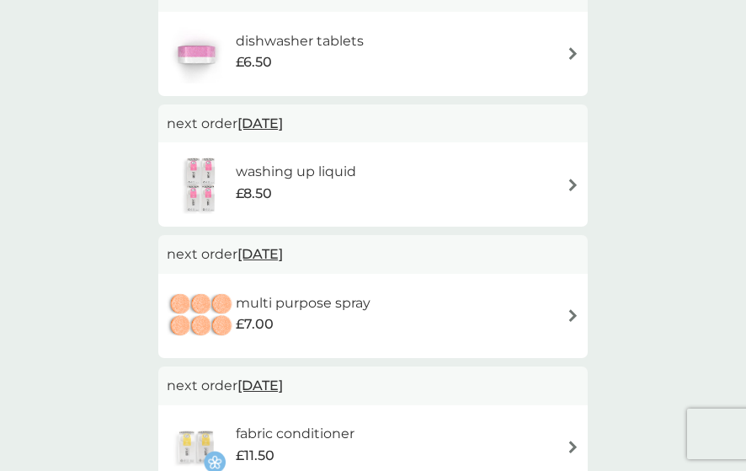
click at [274, 124] on span "18 Oct 2025" at bounding box center [260, 123] width 45 height 33
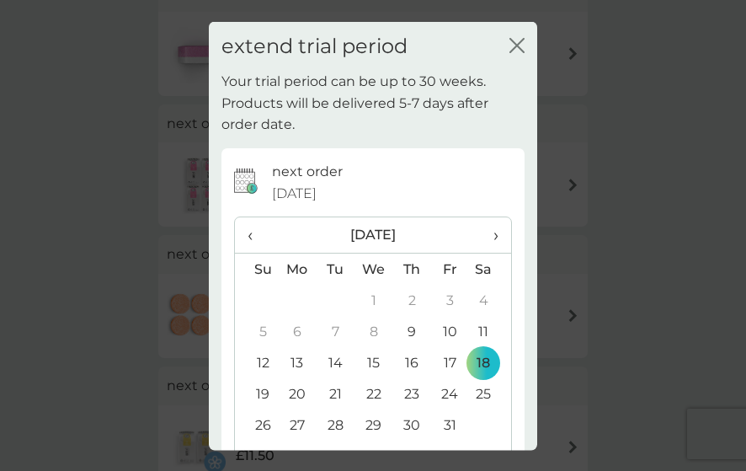
click at [482, 239] on span "›" at bounding box center [490, 234] width 17 height 35
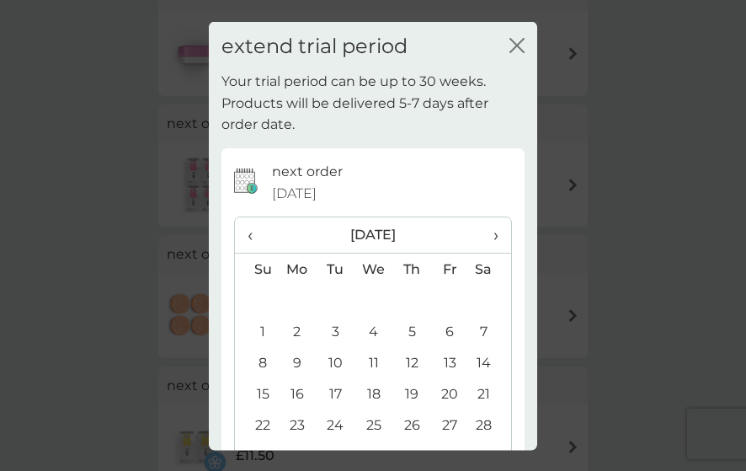
click at [482, 239] on span "›" at bounding box center [490, 234] width 17 height 35
click at [488, 233] on th "›" at bounding box center [490, 235] width 42 height 36
click at [483, 238] on span "›" at bounding box center [490, 234] width 17 height 35
click at [253, 235] on span "‹" at bounding box center [257, 234] width 18 height 35
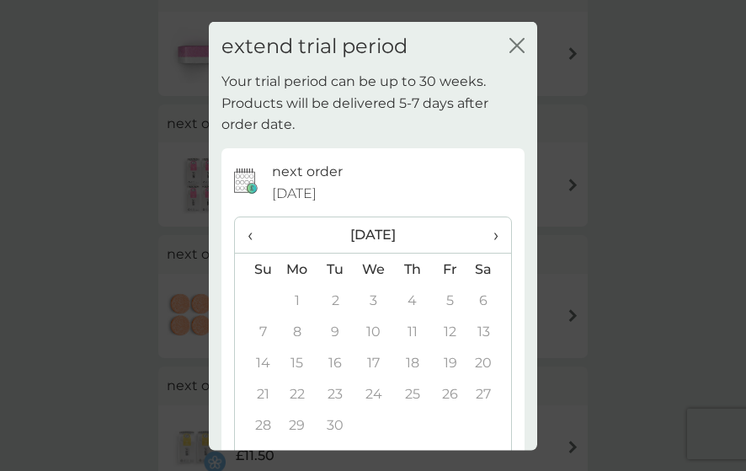
click at [253, 235] on span "‹" at bounding box center [257, 234] width 18 height 35
click at [469, 301] on td "2" at bounding box center [490, 300] width 42 height 31
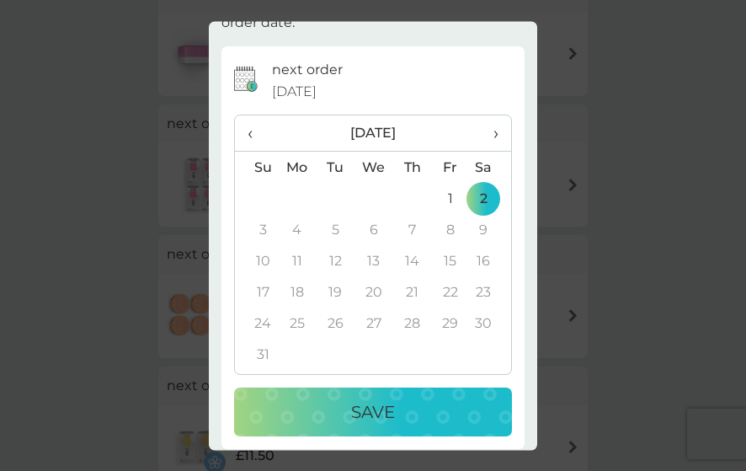
scroll to position [112, 0]
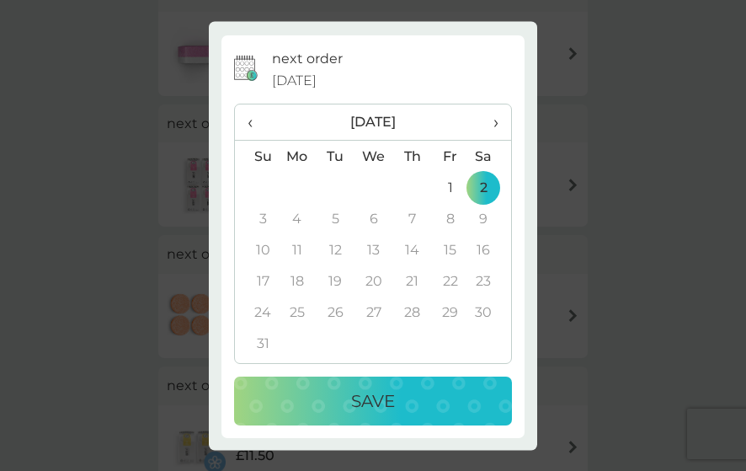
click at [392, 398] on div "Save" at bounding box center [373, 401] width 244 height 27
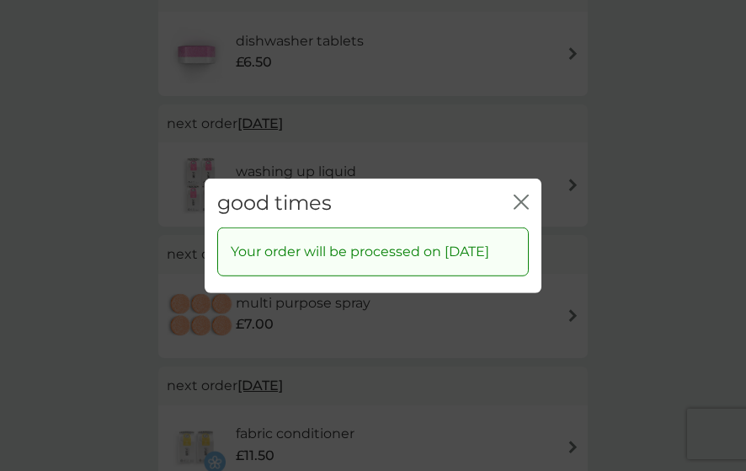
click at [518, 195] on icon "close" at bounding box center [518, 201] width 7 height 13
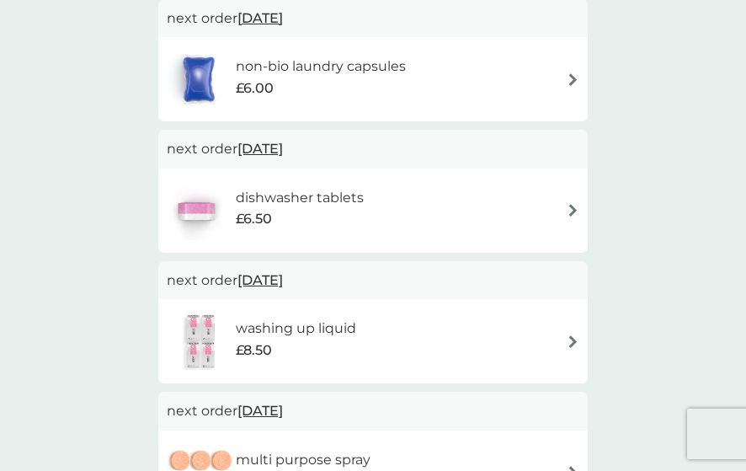
scroll to position [153, 0]
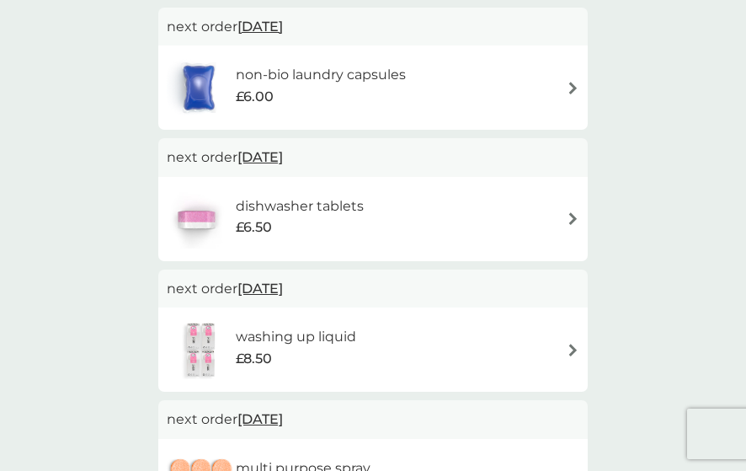
click at [276, 149] on span "18 Oct 2025" at bounding box center [260, 157] width 45 height 33
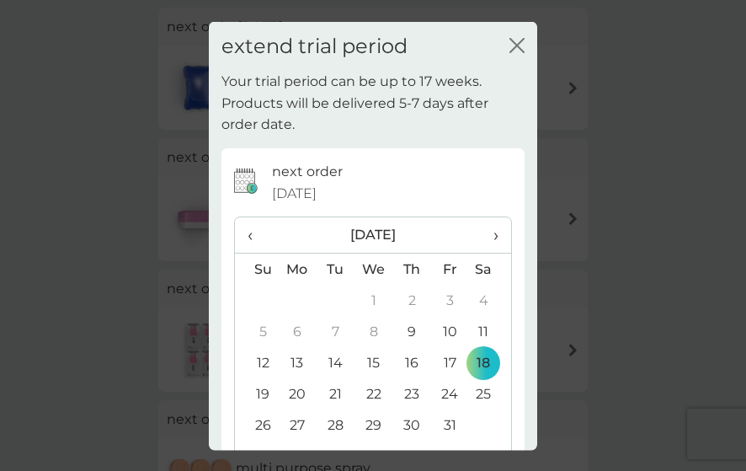
click at [488, 239] on th "›" at bounding box center [490, 235] width 42 height 36
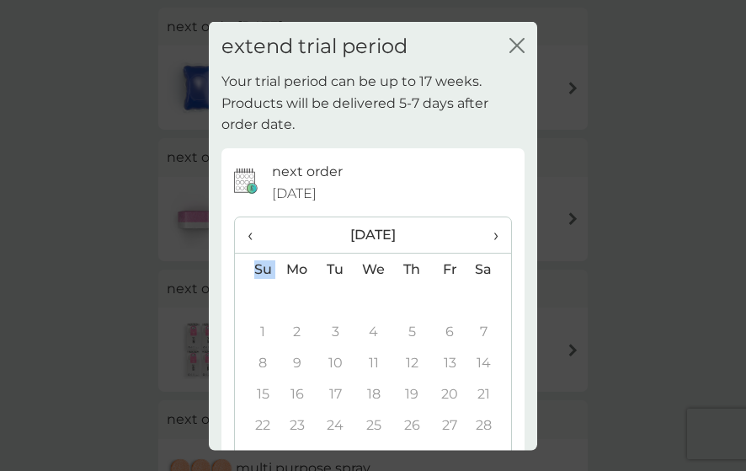
click at [488, 239] on th "›" at bounding box center [490, 235] width 42 height 36
click at [256, 238] on span "‹" at bounding box center [257, 234] width 18 height 35
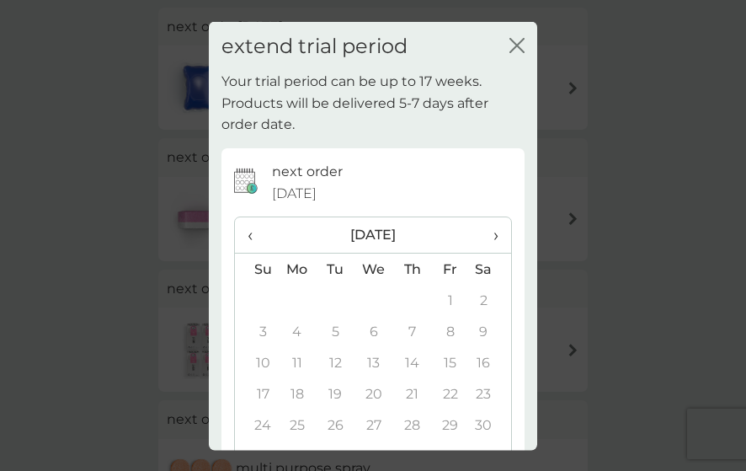
click at [256, 238] on span "‹" at bounding box center [257, 234] width 18 height 35
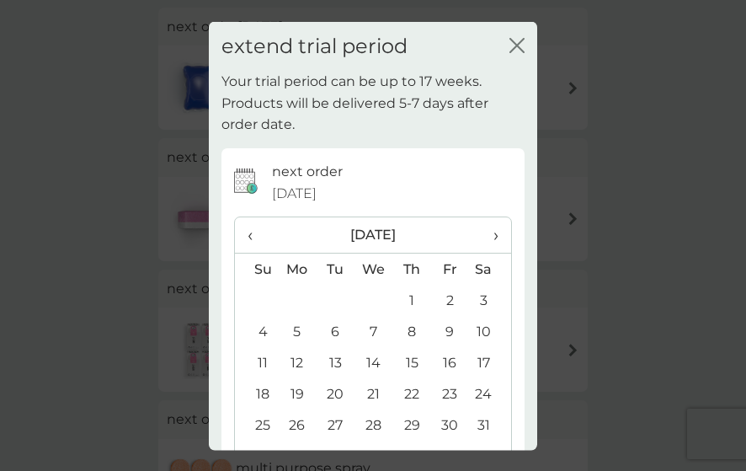
click at [482, 231] on span "›" at bounding box center [490, 234] width 17 height 35
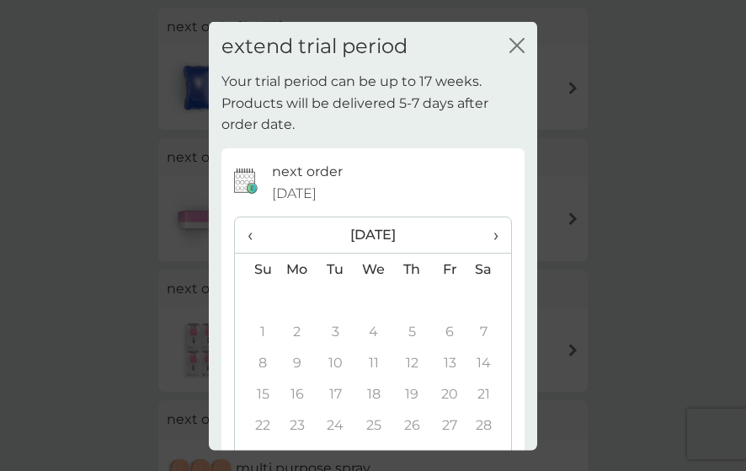
click at [248, 237] on span "‹" at bounding box center [257, 234] width 18 height 35
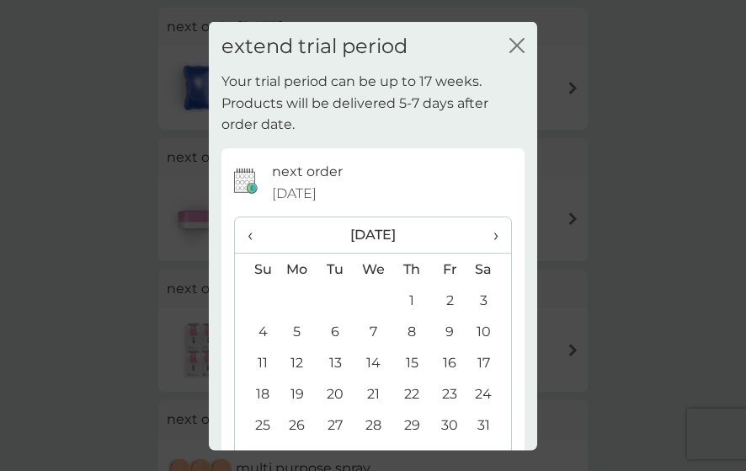
click at [472, 422] on td "31" at bounding box center [490, 424] width 42 height 31
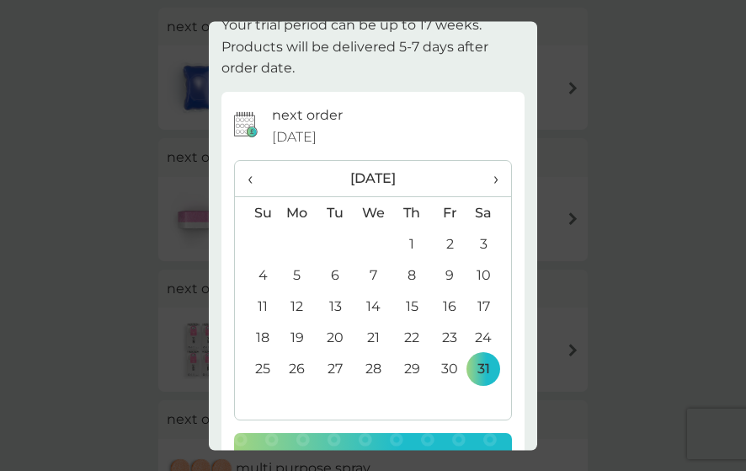
scroll to position [112, 0]
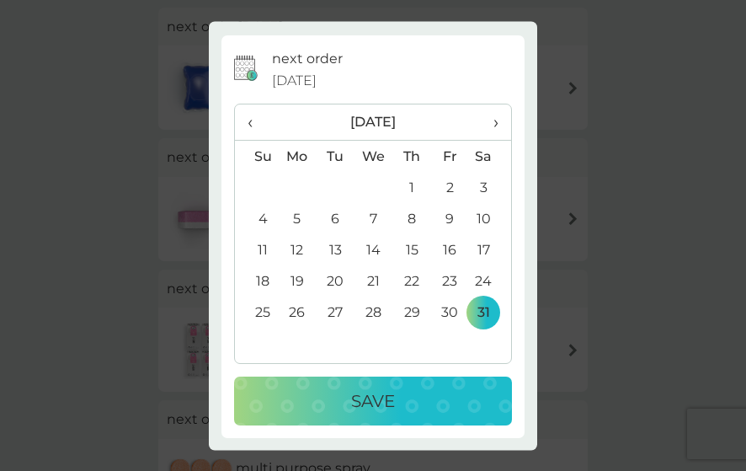
click at [408, 394] on div "Save" at bounding box center [373, 401] width 244 height 27
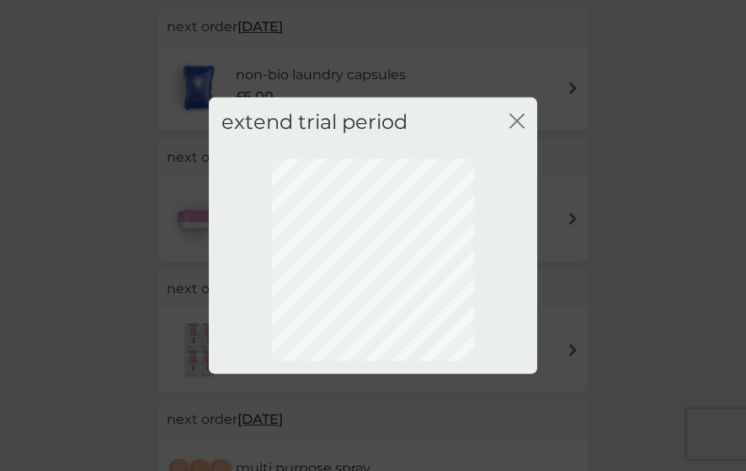
scroll to position [0, 0]
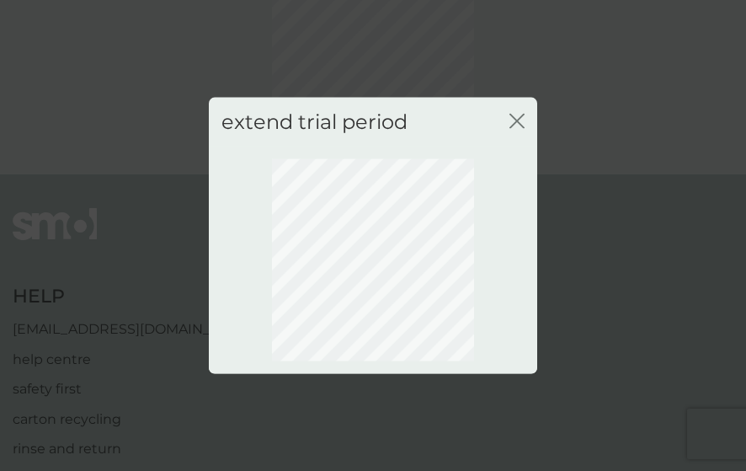
click at [516, 123] on icon "close" at bounding box center [517, 120] width 15 height 15
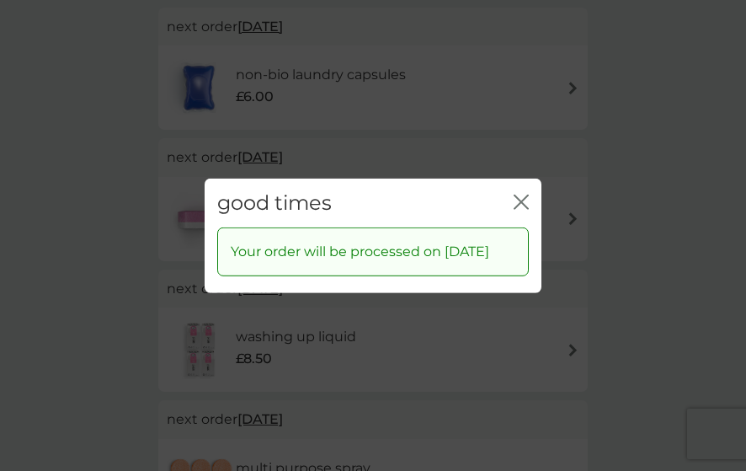
click at [519, 195] on icon "close" at bounding box center [518, 201] width 7 height 13
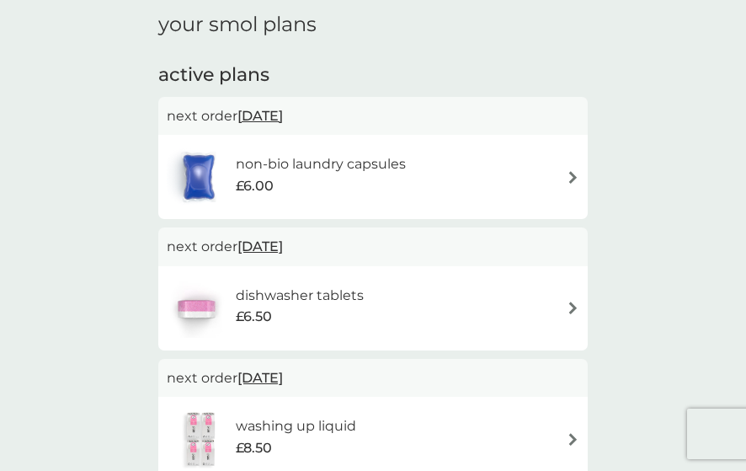
scroll to position [40, 0]
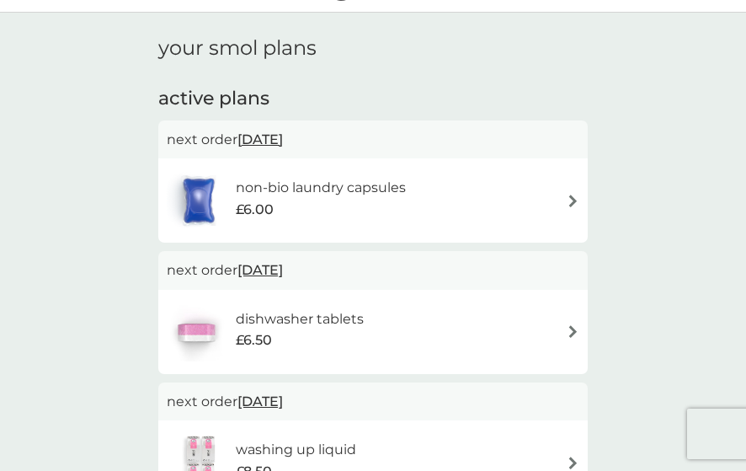
click at [283, 138] on span "18 Oct 2025" at bounding box center [260, 139] width 45 height 33
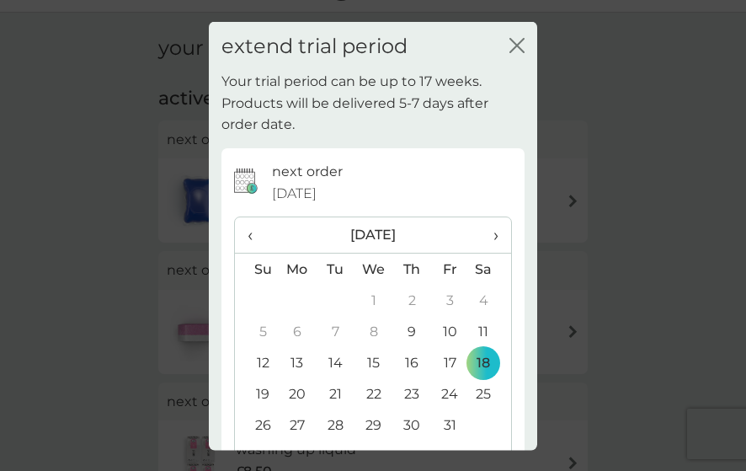
click at [482, 237] on span "›" at bounding box center [490, 234] width 17 height 35
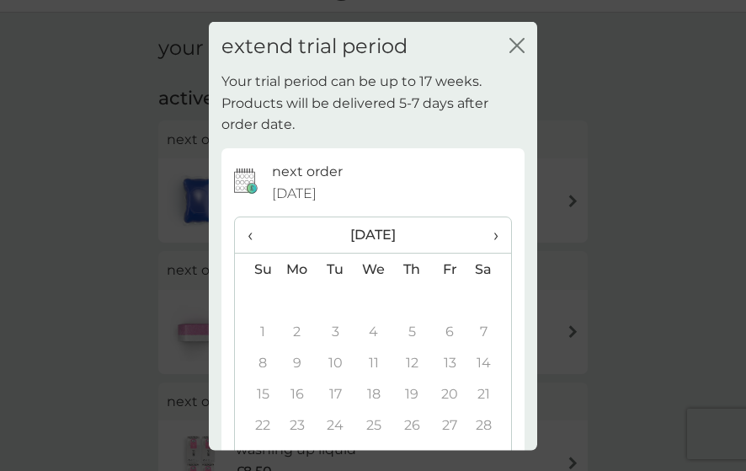
click at [246, 235] on th "‹" at bounding box center [256, 235] width 43 height 36
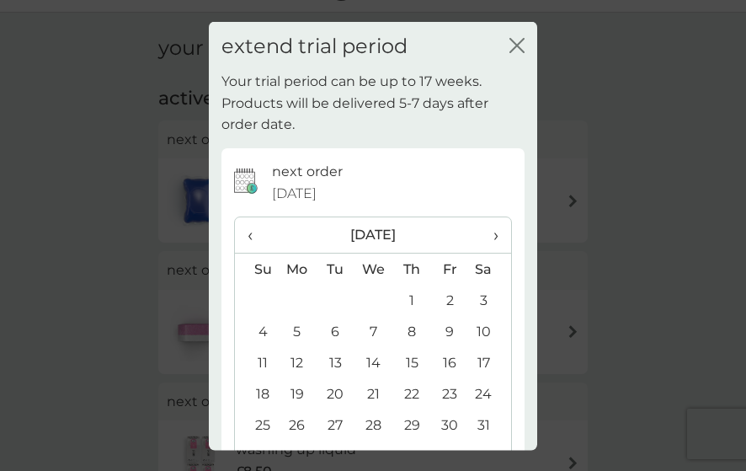
click at [469, 427] on td "31" at bounding box center [490, 424] width 42 height 31
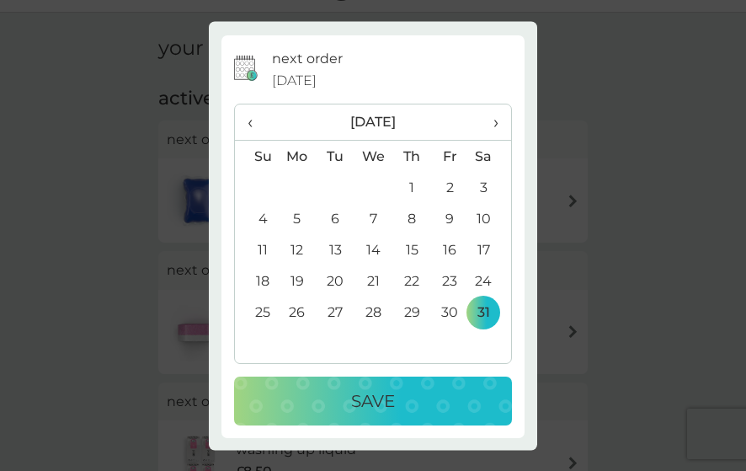
click at [393, 410] on div "Save" at bounding box center [373, 401] width 244 height 27
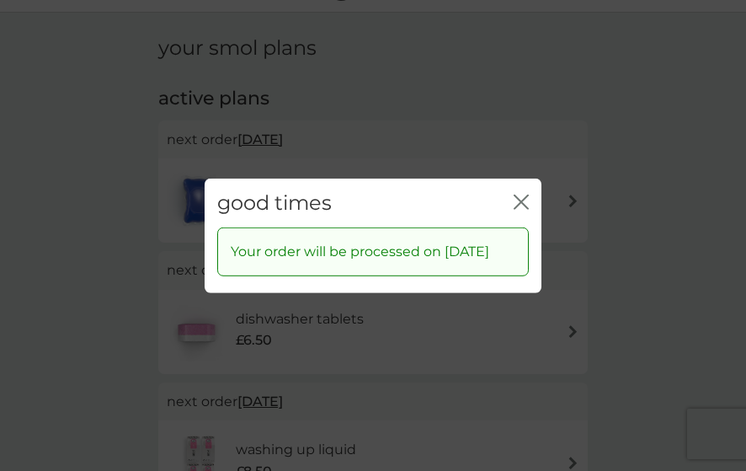
click at [524, 195] on icon "close" at bounding box center [524, 201] width 7 height 13
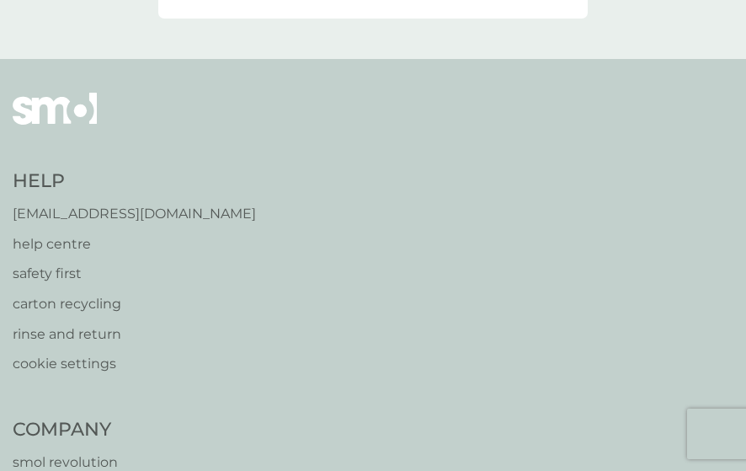
scroll to position [910, 0]
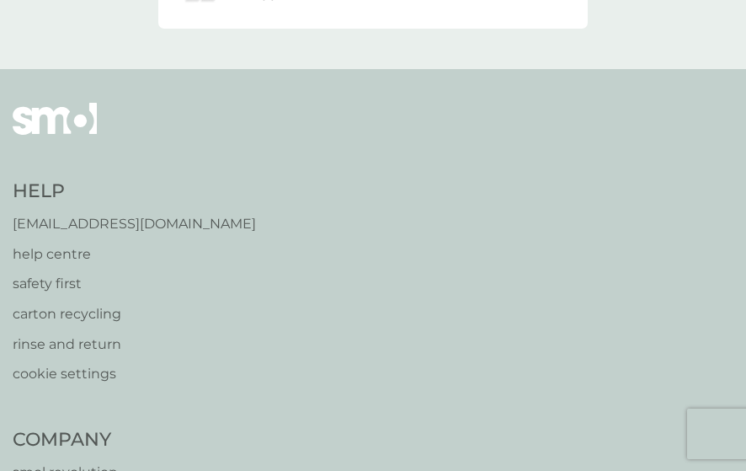
click at [37, 254] on p "help centre" at bounding box center [134, 254] width 243 height 22
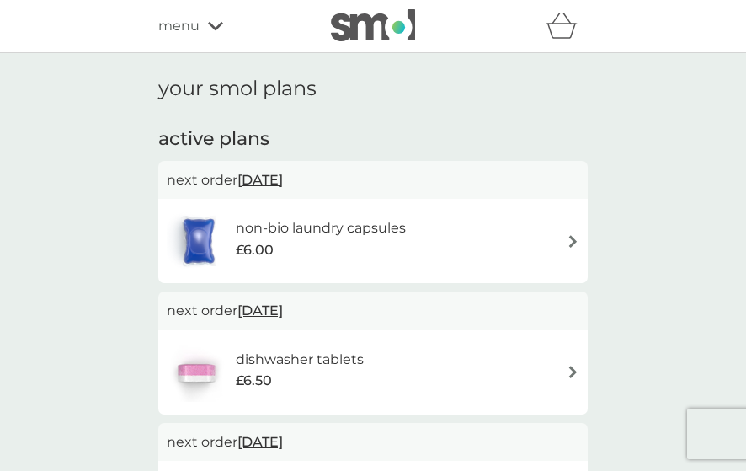
click at [297, 222] on h6 "non-bio laundry capsules" at bounding box center [321, 228] width 170 height 22
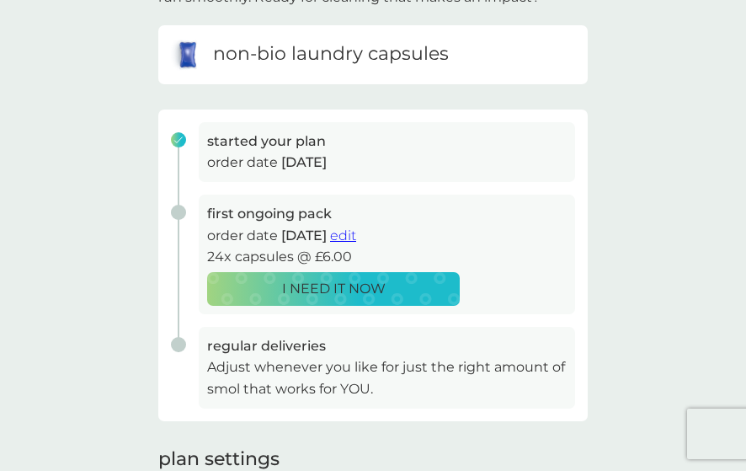
scroll to position [182, 0]
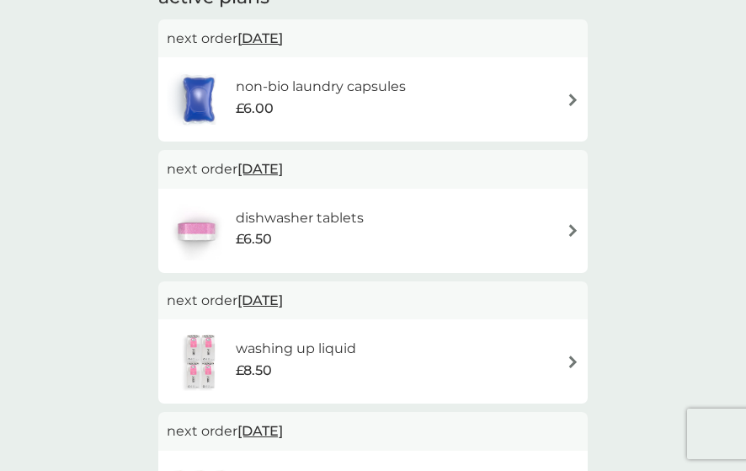
scroll to position [160, 0]
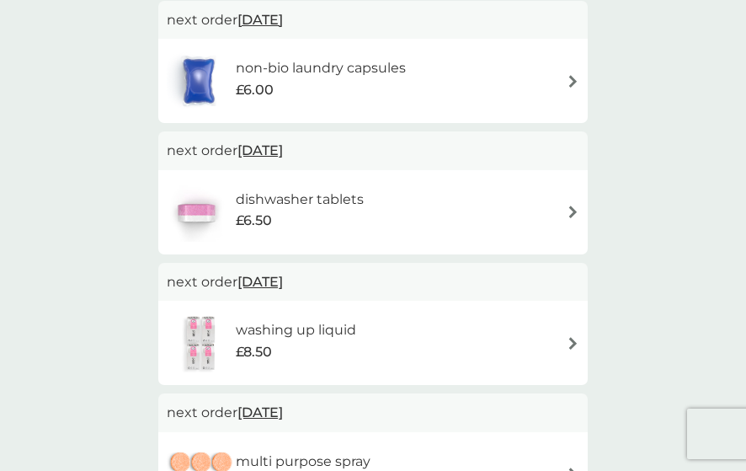
click at [349, 198] on h6 "dishwasher tablets" at bounding box center [300, 200] width 128 height 22
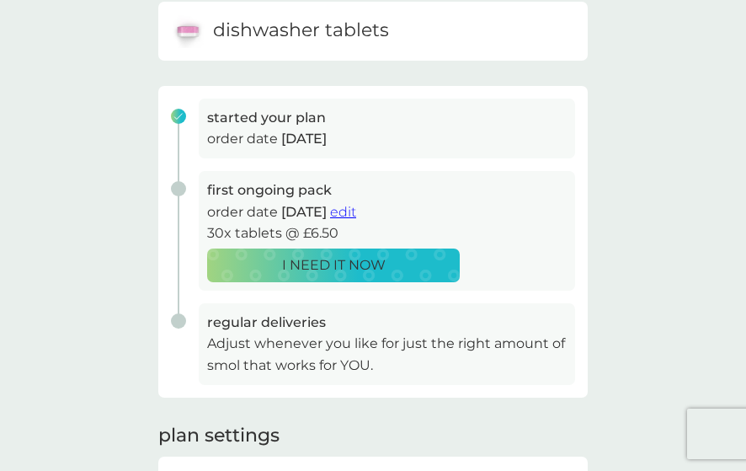
scroll to position [196, 0]
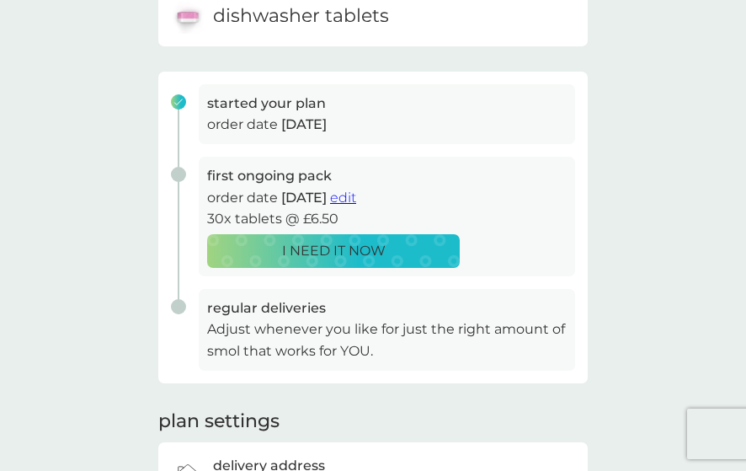
click at [356, 196] on span "edit" at bounding box center [343, 198] width 26 height 16
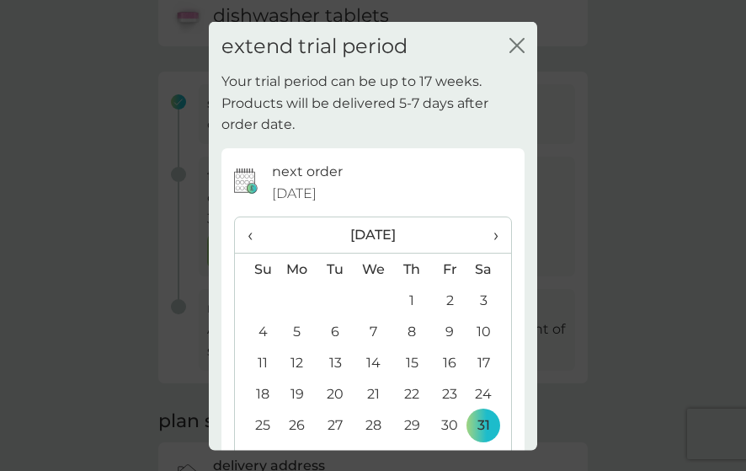
click at [511, 47] on icon "close" at bounding box center [517, 44] width 15 height 15
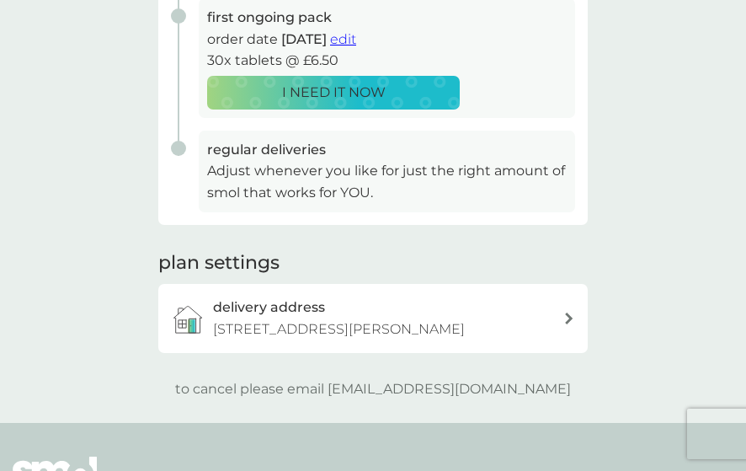
scroll to position [371, 0]
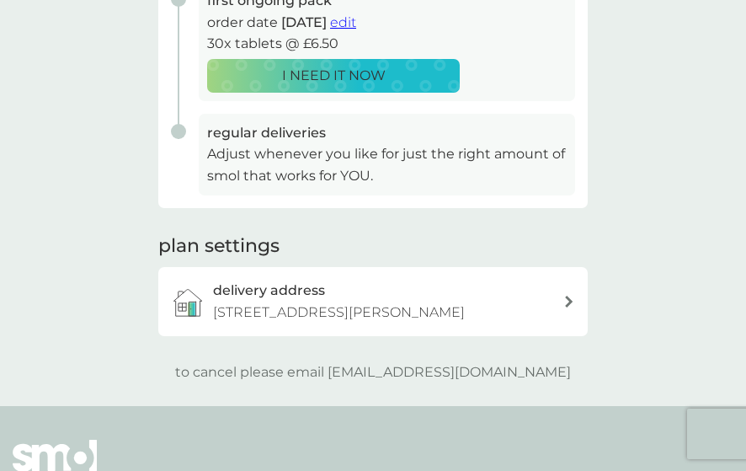
click at [564, 304] on div at bounding box center [569, 302] width 12 height 12
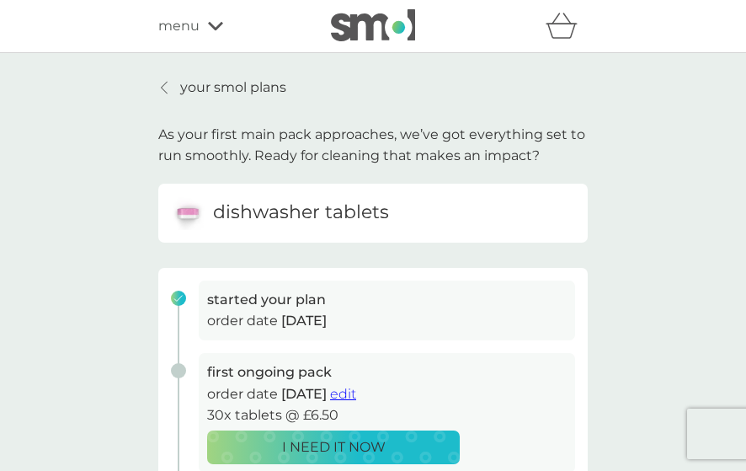
scroll to position [371, 0]
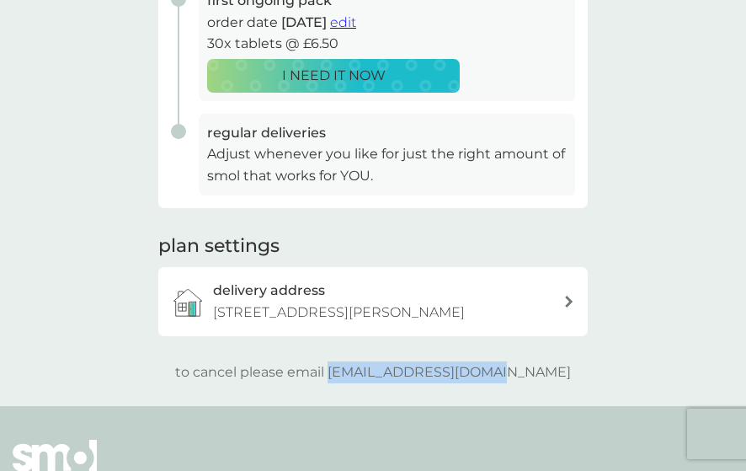
drag, startPoint x: 364, startPoint y: 373, endPoint x: 537, endPoint y: 375, distance: 173.5
click at [537, 375] on div "to cancel please email [EMAIL_ADDRESS][DOMAIN_NAME]" at bounding box center [373, 372] width 430 height 22
copy p "[EMAIL_ADDRESS][DOMAIN_NAME]"
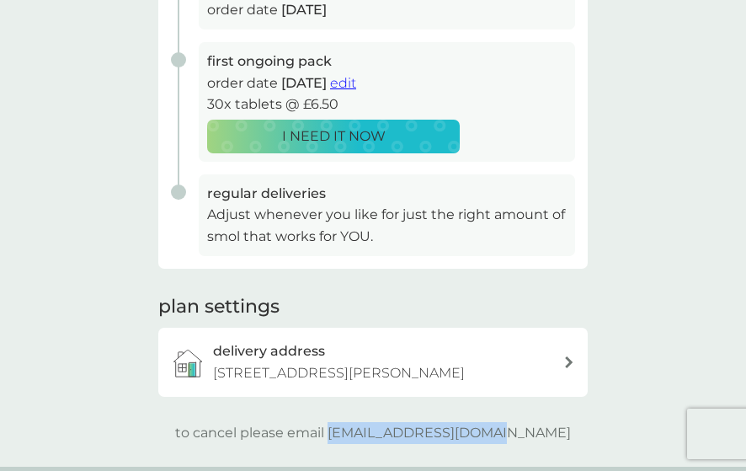
scroll to position [0, 0]
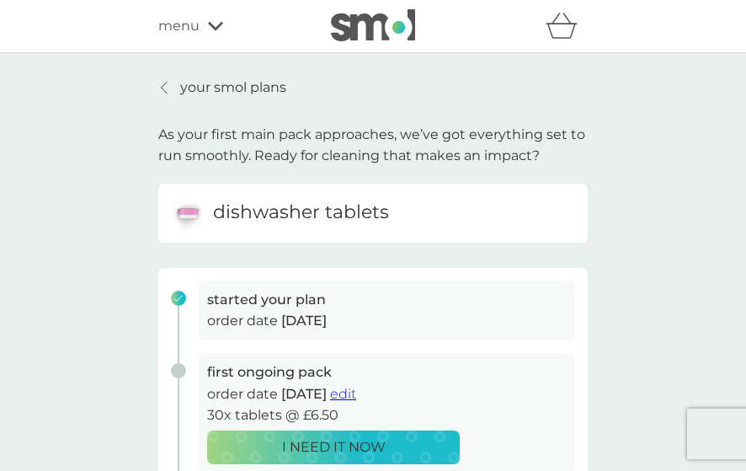
click at [209, 25] on icon at bounding box center [215, 26] width 15 height 8
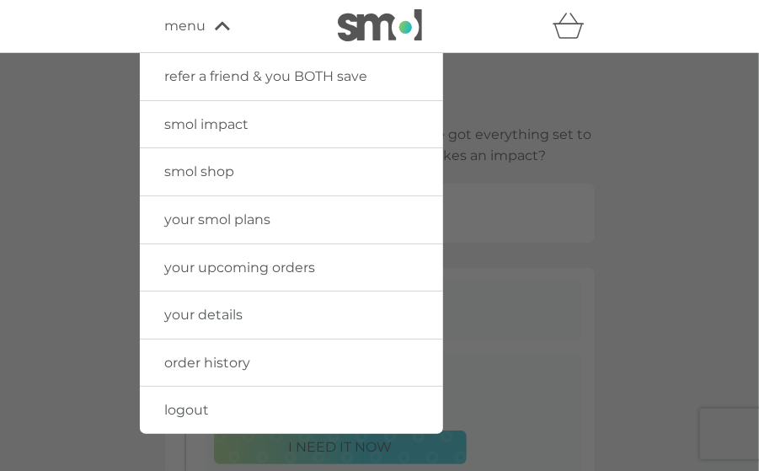
click at [206, 220] on span "your smol plans" at bounding box center [218, 219] width 106 height 16
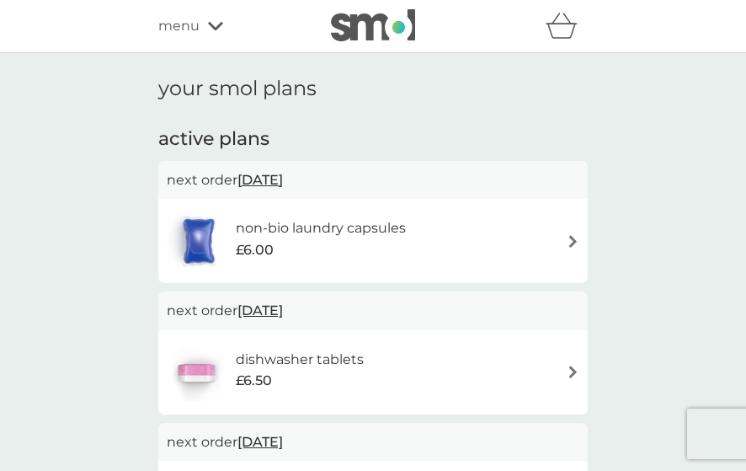
click at [216, 28] on icon at bounding box center [215, 26] width 15 height 8
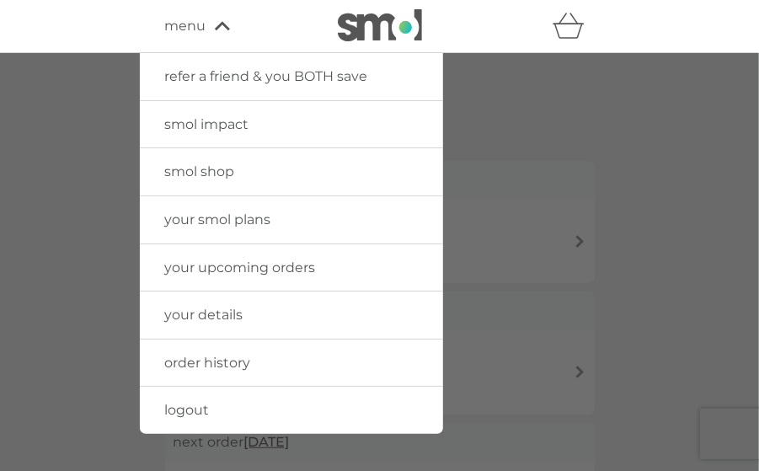
click at [652, 90] on div at bounding box center [379, 288] width 759 height 471
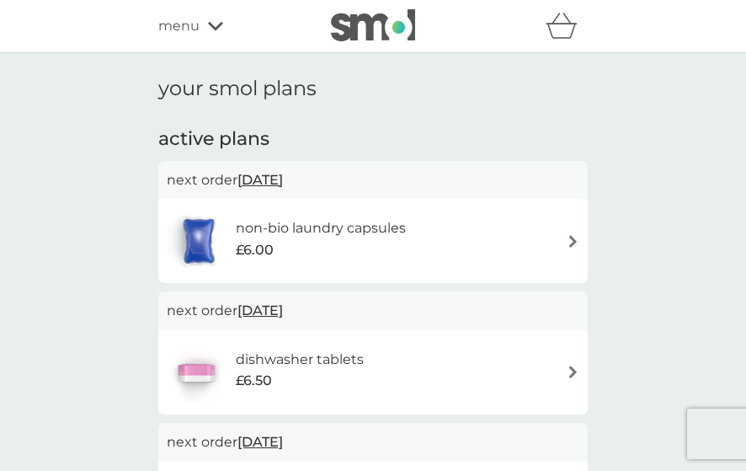
click at [206, 33] on div "menu" at bounding box center [229, 26] width 143 height 22
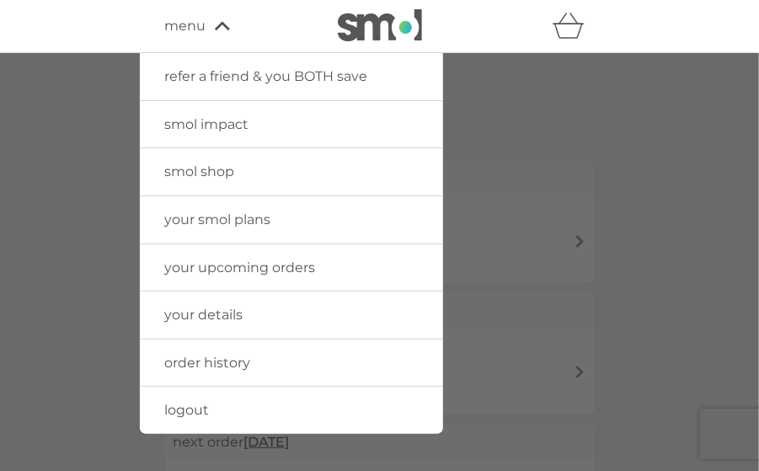
click at [633, 179] on div at bounding box center [379, 288] width 759 height 471
